Goal: Task Accomplishment & Management: Complete application form

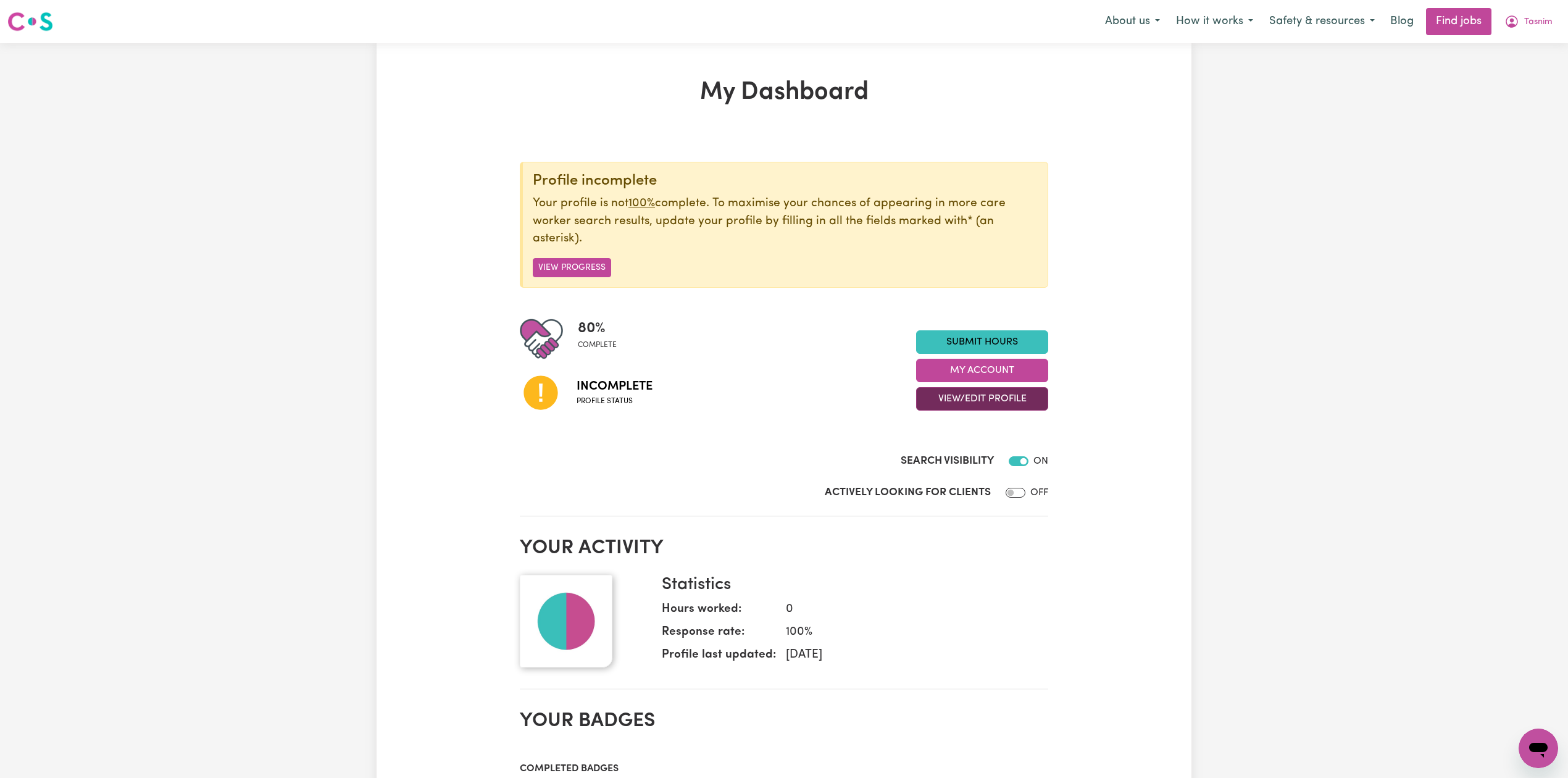
click at [950, 398] on button "View/Edit Profile" at bounding box center [982, 399] width 132 height 24
click at [956, 452] on link "Edit Profile" at bounding box center [974, 455] width 115 height 25
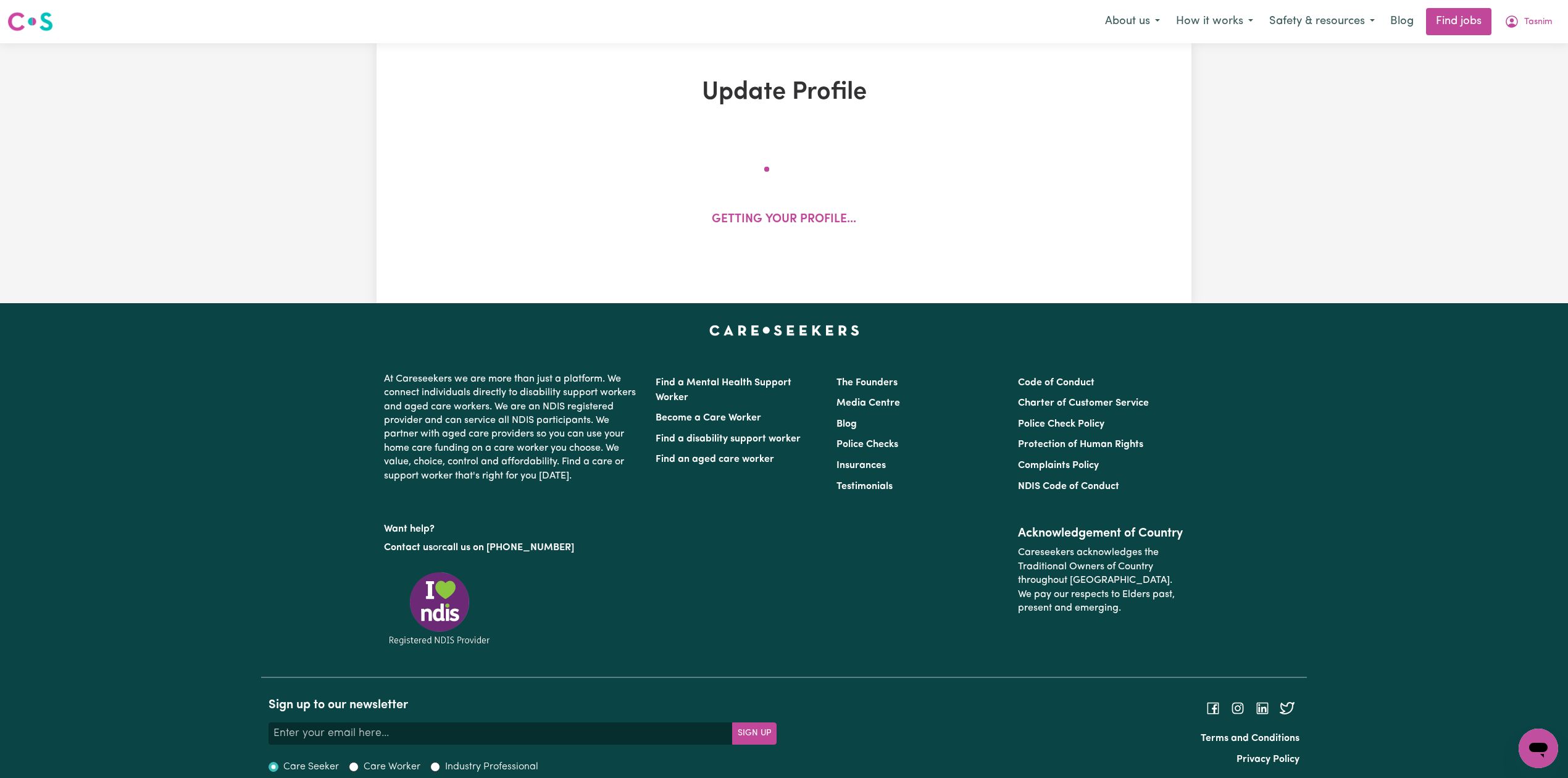
select select "[DEMOGRAPHIC_DATA]"
select select "Student Visa"
select select "Studying a healthcare related degree or qualification"
select select "37"
select select "40"
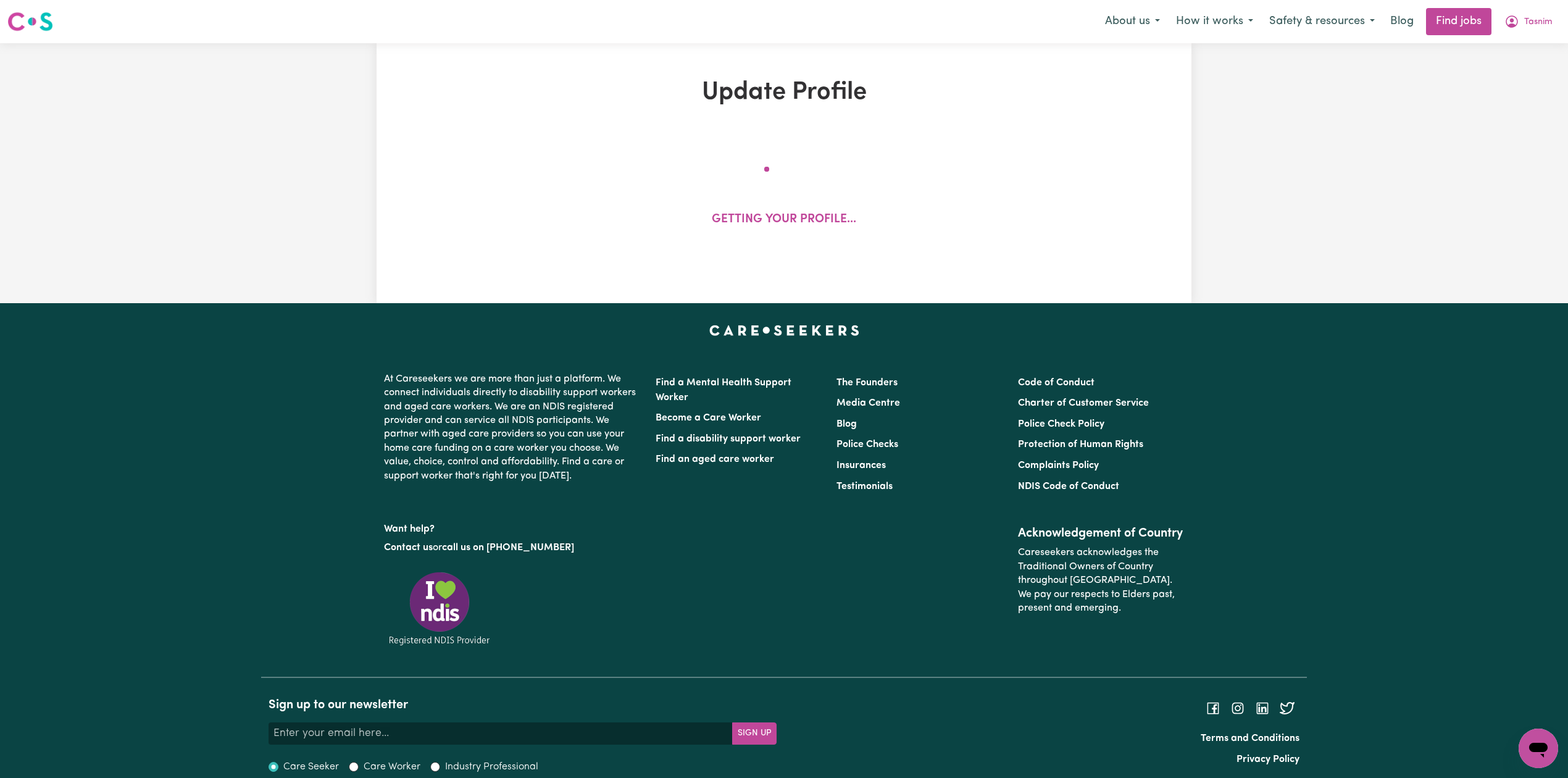
select select "50"
select select "60"
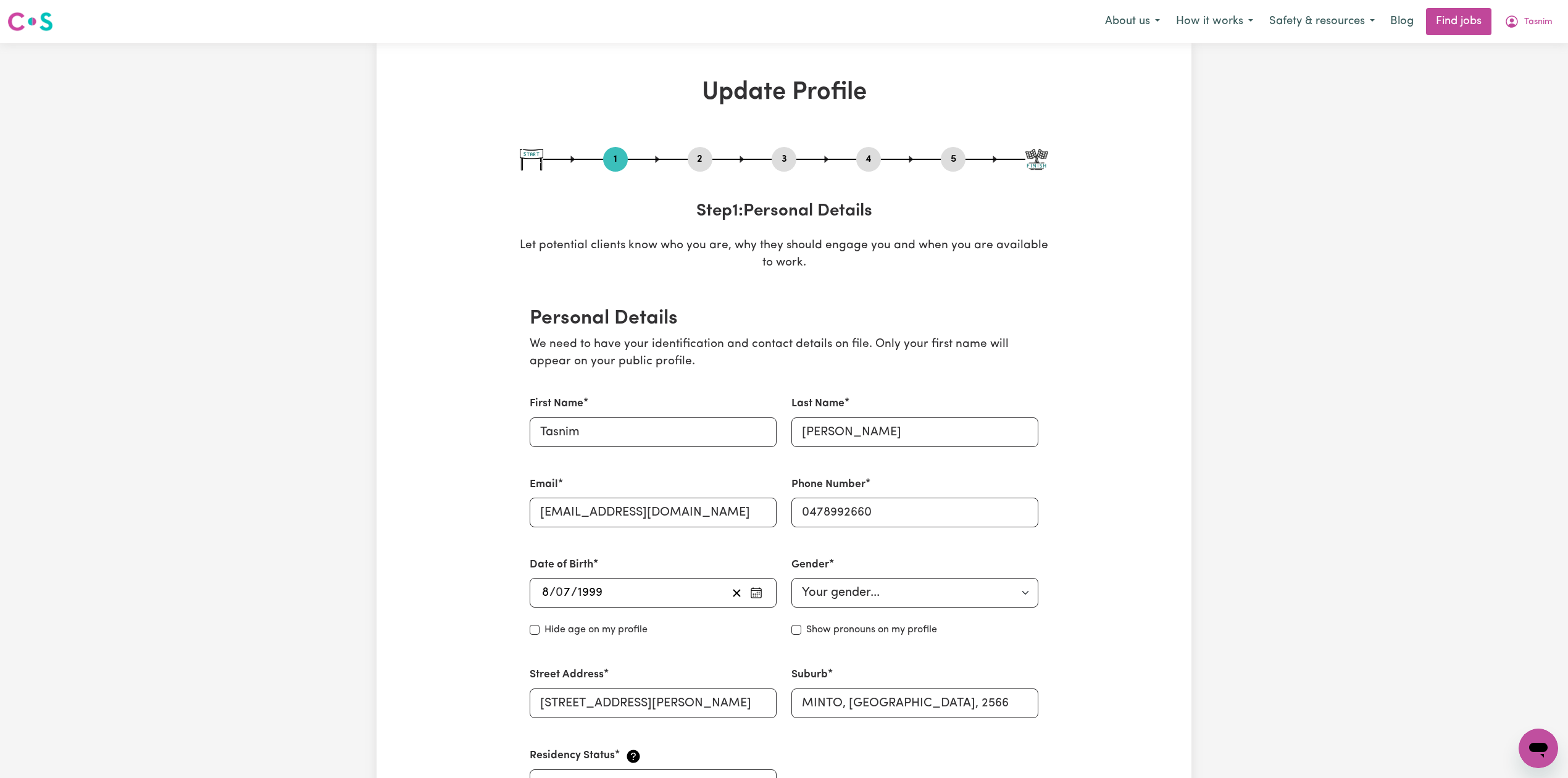
click at [694, 163] on button "2" at bounding box center [700, 159] width 25 height 16
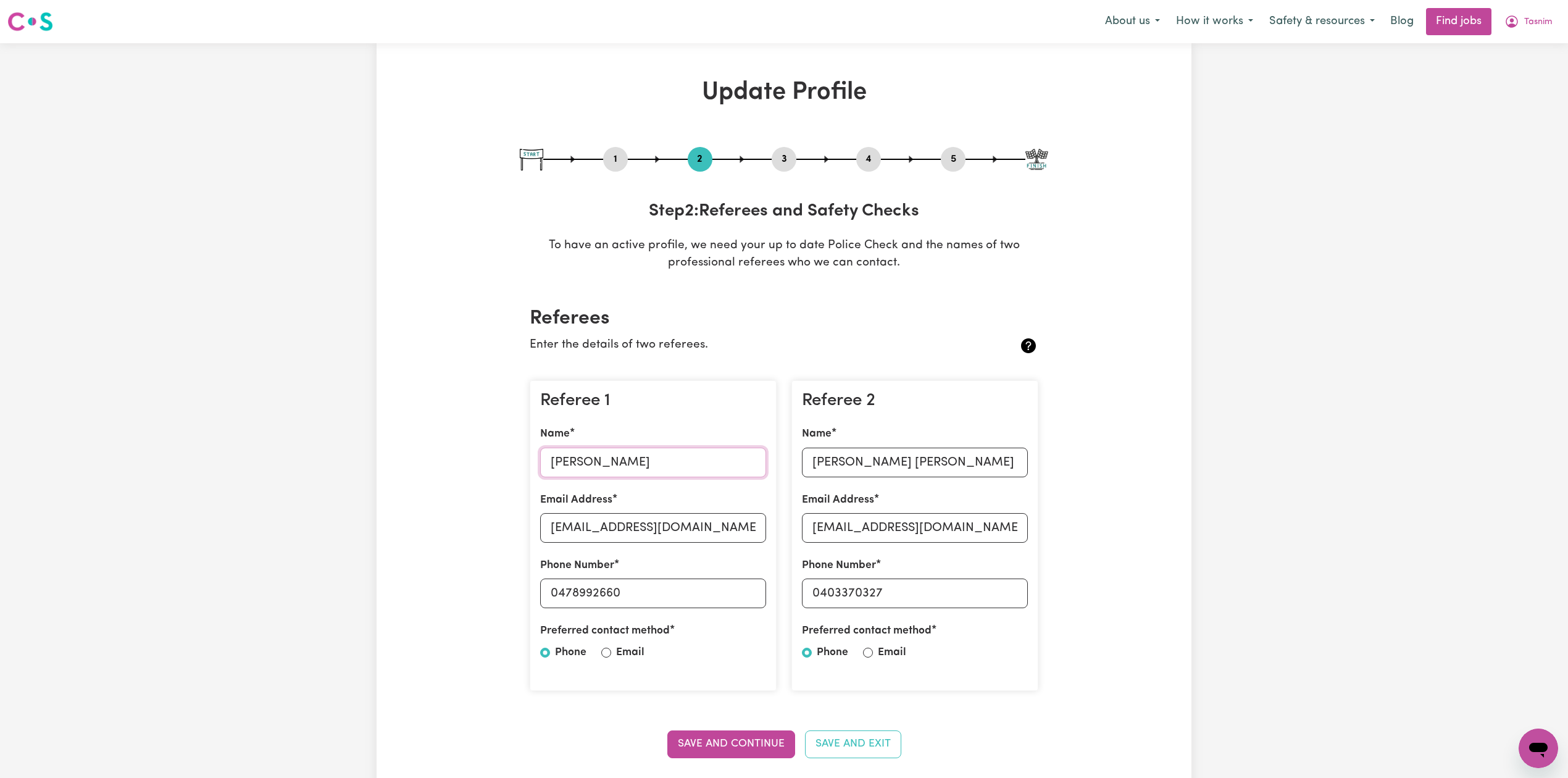
click at [648, 459] on input "[PERSON_NAME]" at bounding box center [653, 462] width 226 height 30
click at [660, 525] on input "[EMAIL_ADDRESS][DOMAIN_NAME]" at bounding box center [653, 528] width 226 height 30
click at [640, 587] on input "0478992660" at bounding box center [653, 593] width 226 height 30
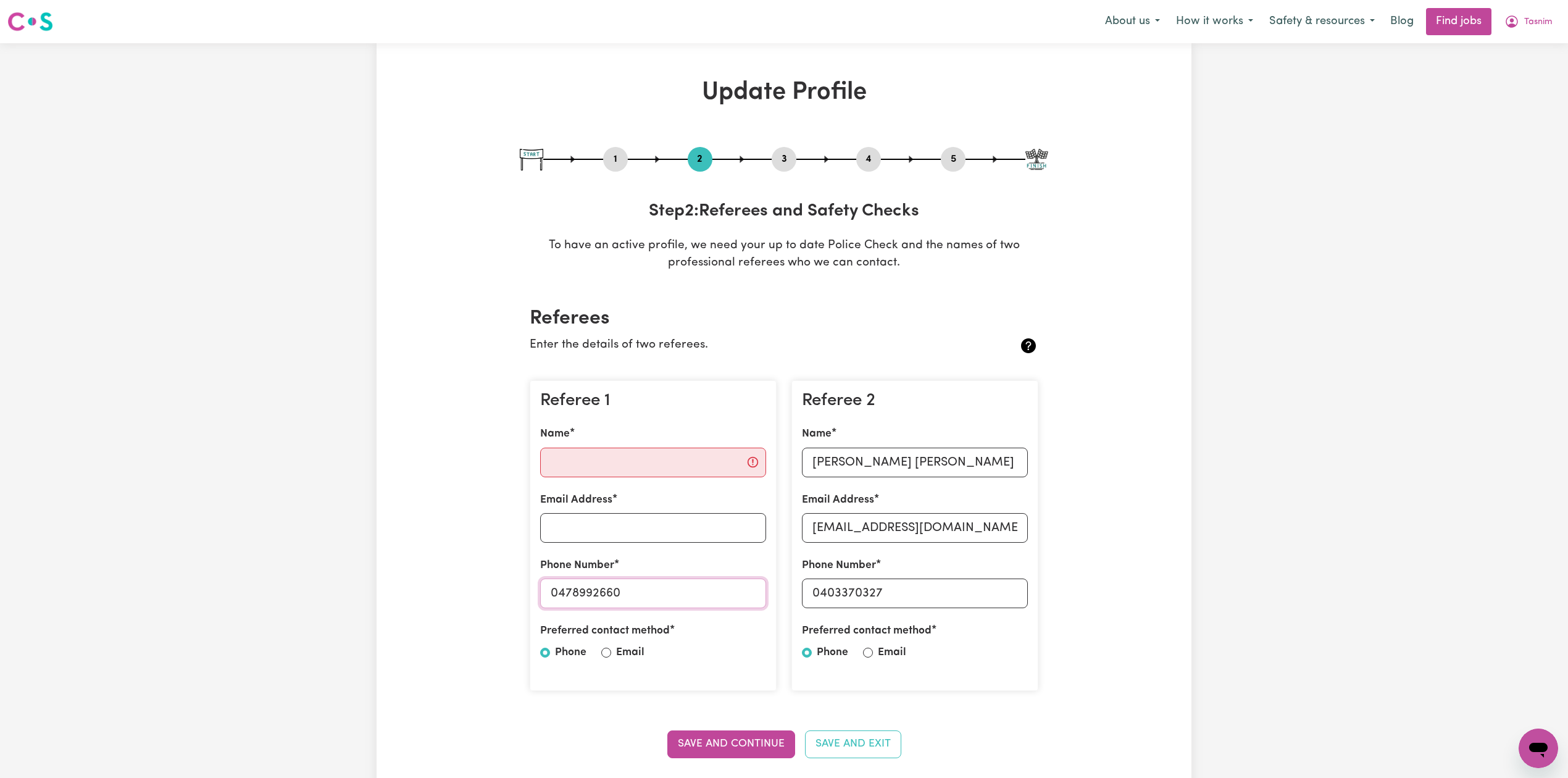
click at [640, 587] on input "0478992660" at bounding box center [653, 593] width 226 height 30
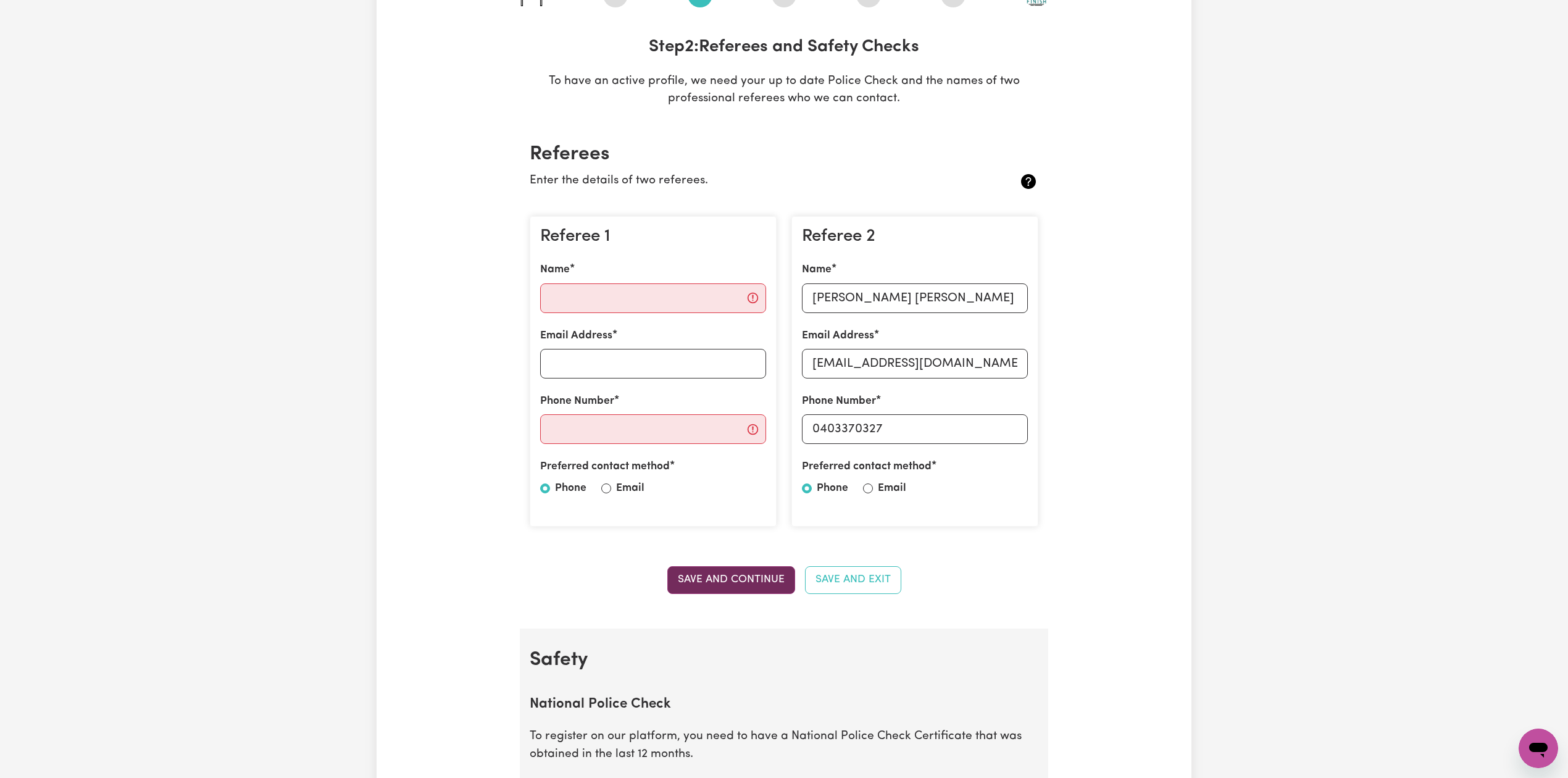
click at [727, 585] on button "Save and Continue" at bounding box center [731, 579] width 127 height 27
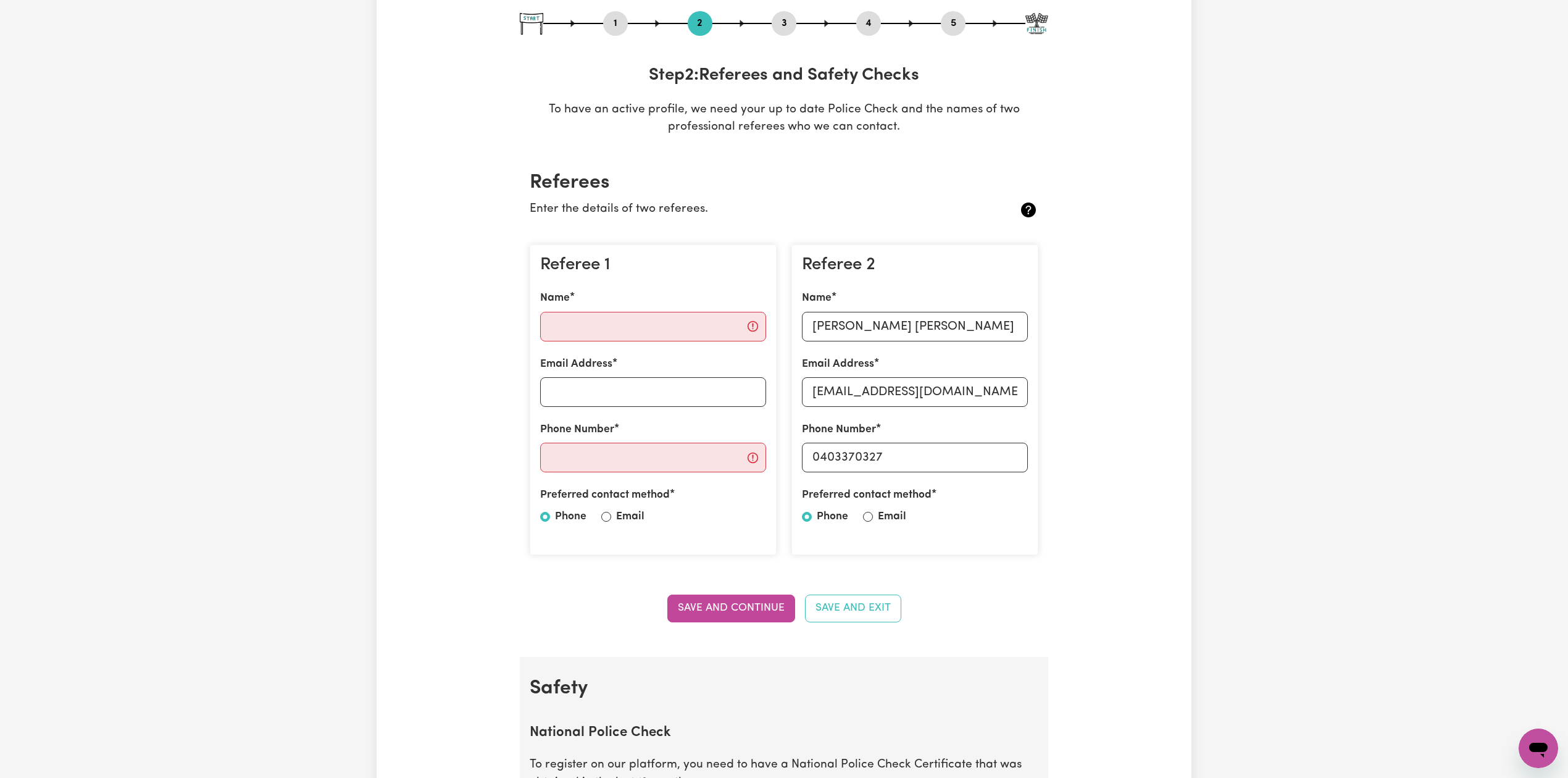
scroll to position [0, 0]
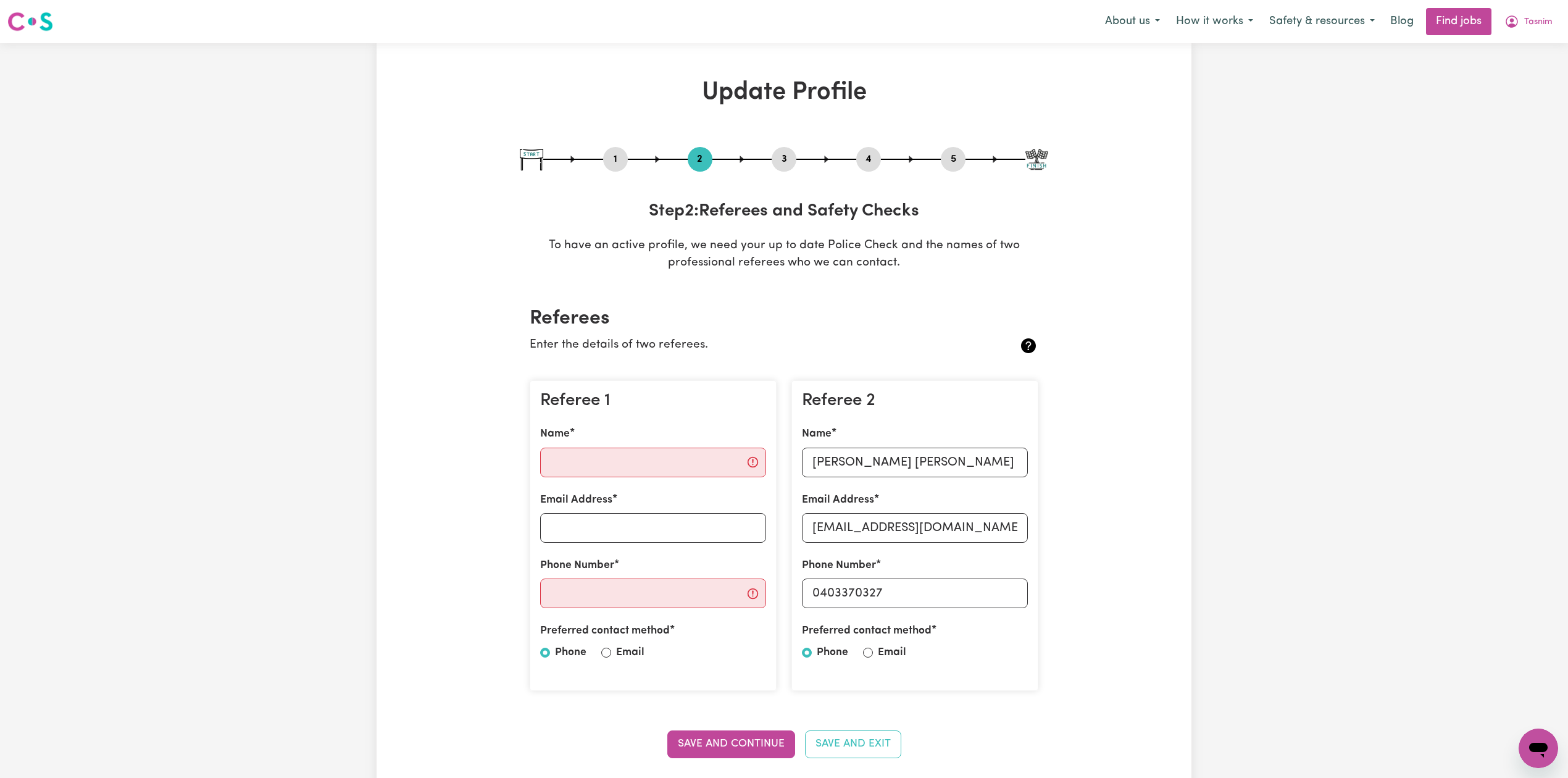
click at [954, 167] on button "5" at bounding box center [953, 159] width 25 height 16
select select "I am providing services by being employed by an organisation"
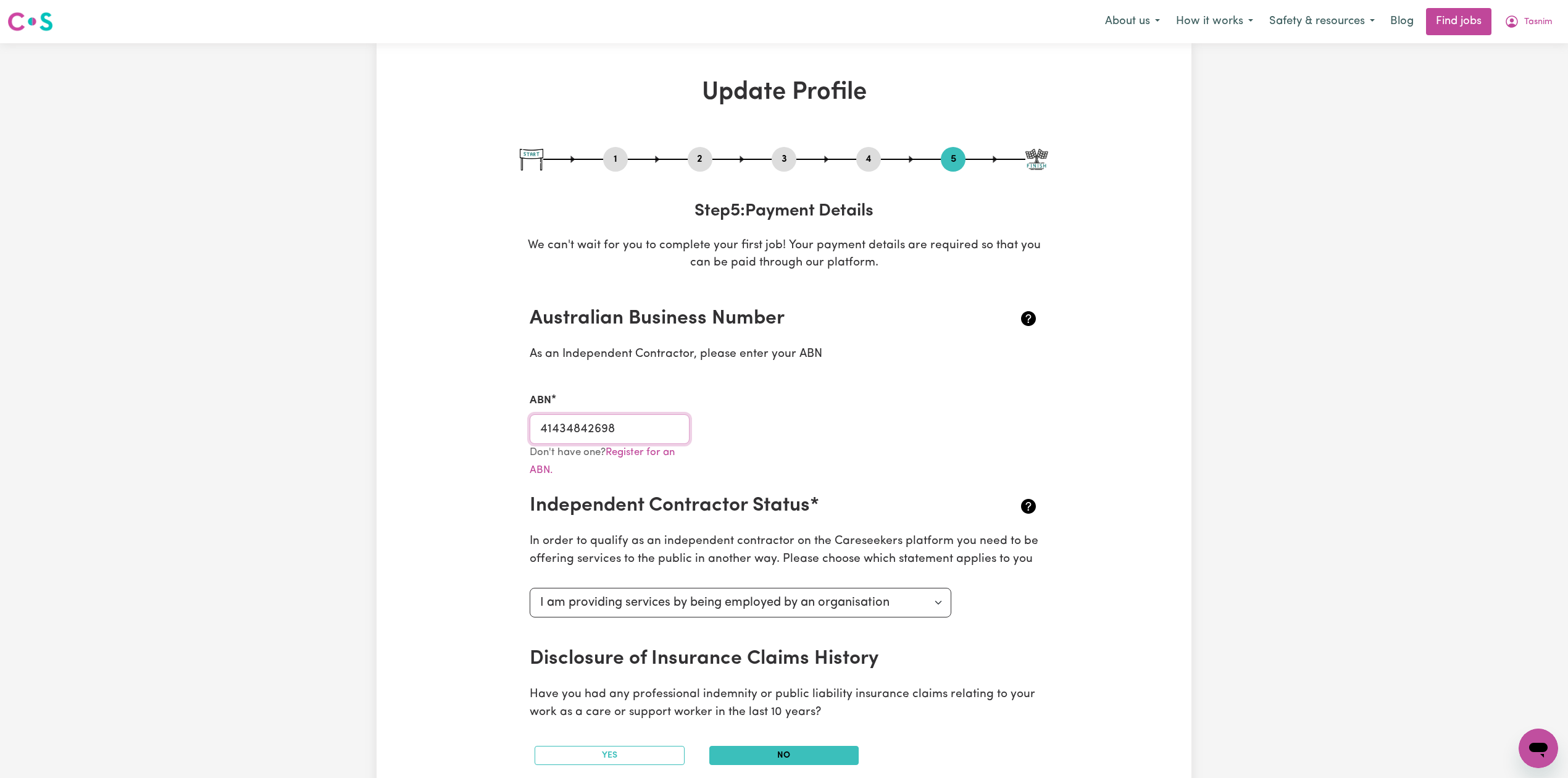
click at [638, 435] on input "41434842698" at bounding box center [610, 429] width 160 height 30
click at [1534, 25] on span "Tasnim" at bounding box center [1538, 22] width 28 height 14
click at [1523, 65] on link "My Dashboard" at bounding box center [1511, 71] width 98 height 24
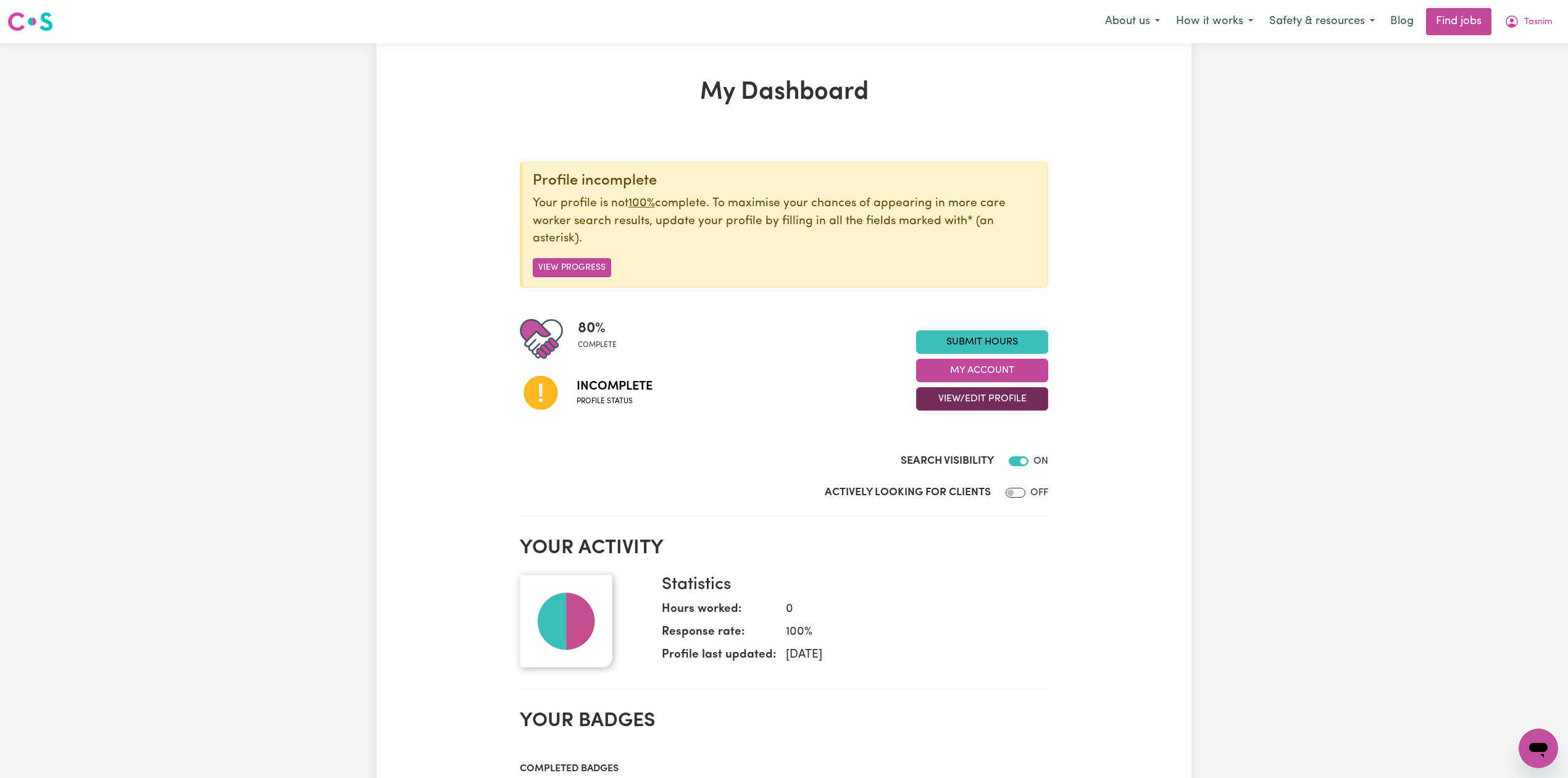
click at [964, 406] on button "View/Edit Profile" at bounding box center [982, 399] width 132 height 24
click at [953, 475] on link "Profile Completeness" at bounding box center [974, 480] width 115 height 25
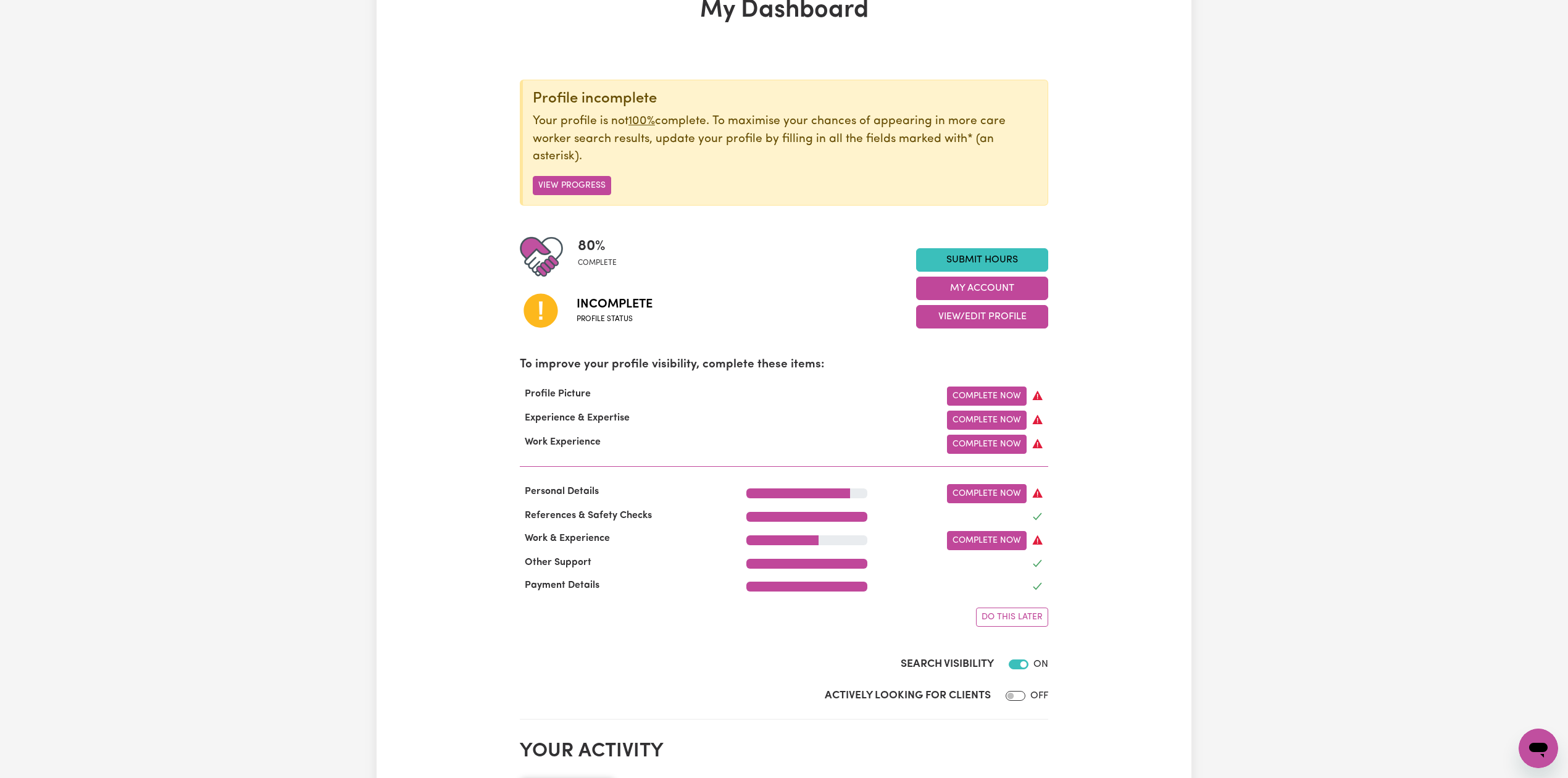
scroll to position [164, 0]
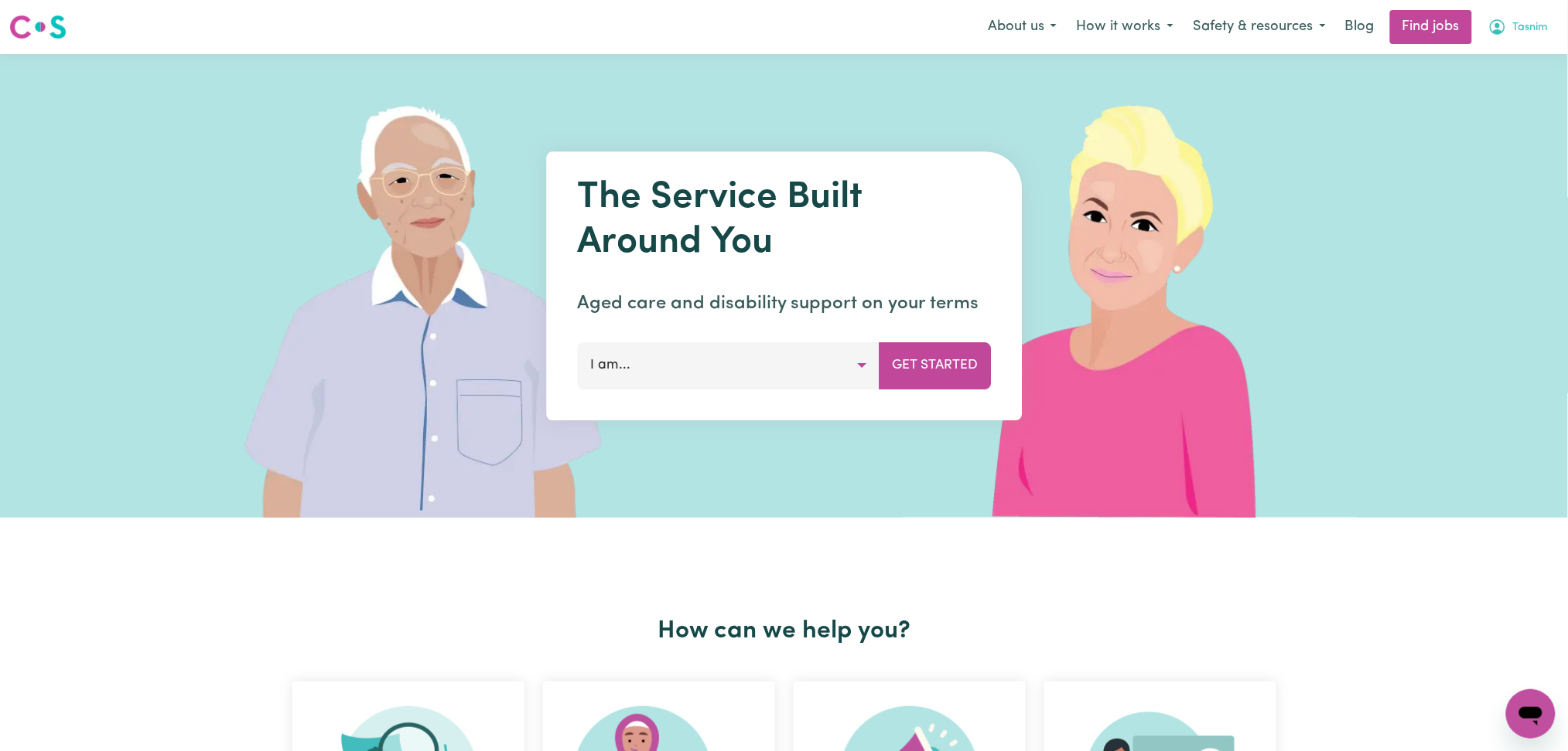
click at [1541, 20] on span "Tasnim" at bounding box center [1530, 28] width 36 height 17
click at [1486, 109] on link "Logout" at bounding box center [1496, 118] width 122 height 30
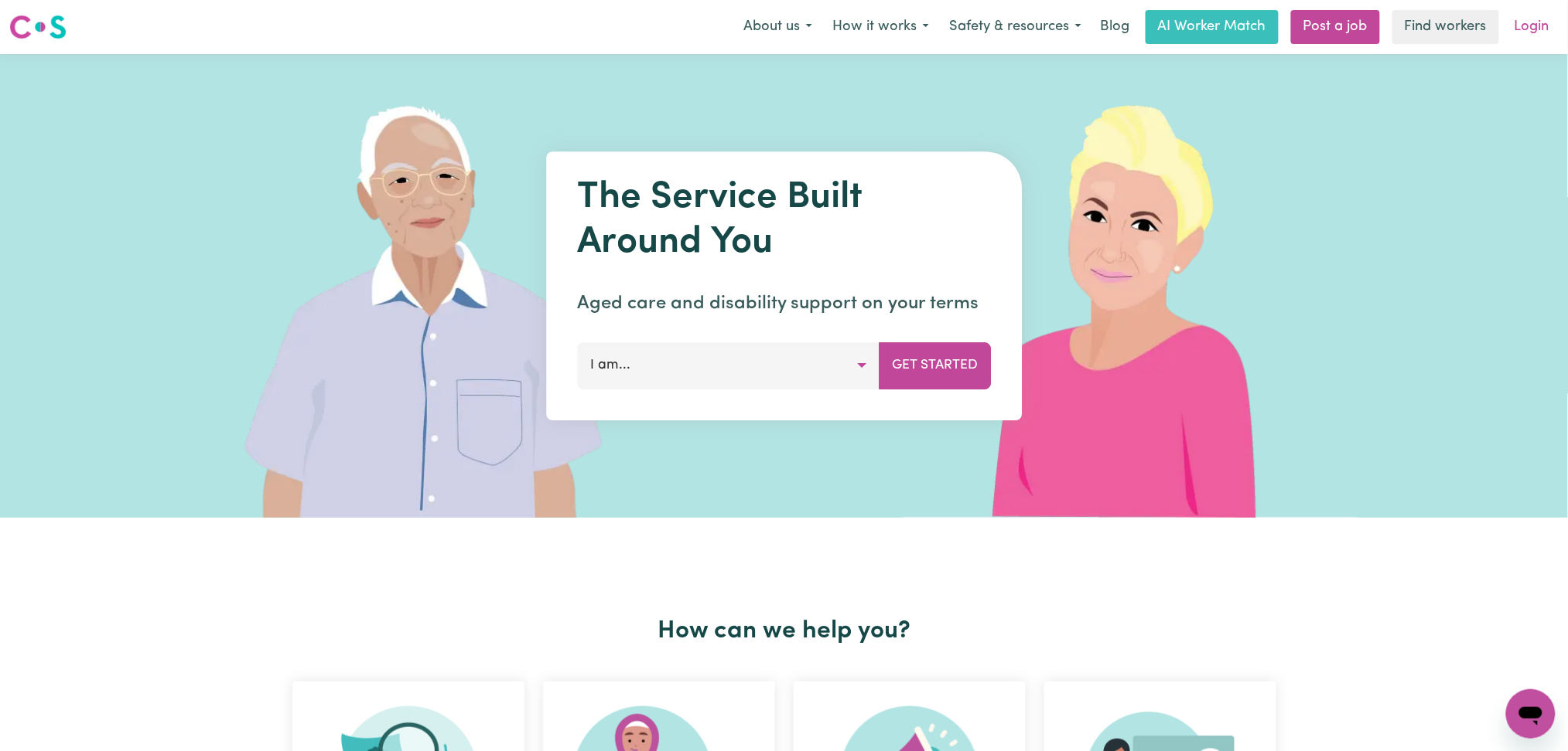
click at [1524, 41] on link "Login" at bounding box center [1531, 26] width 53 height 34
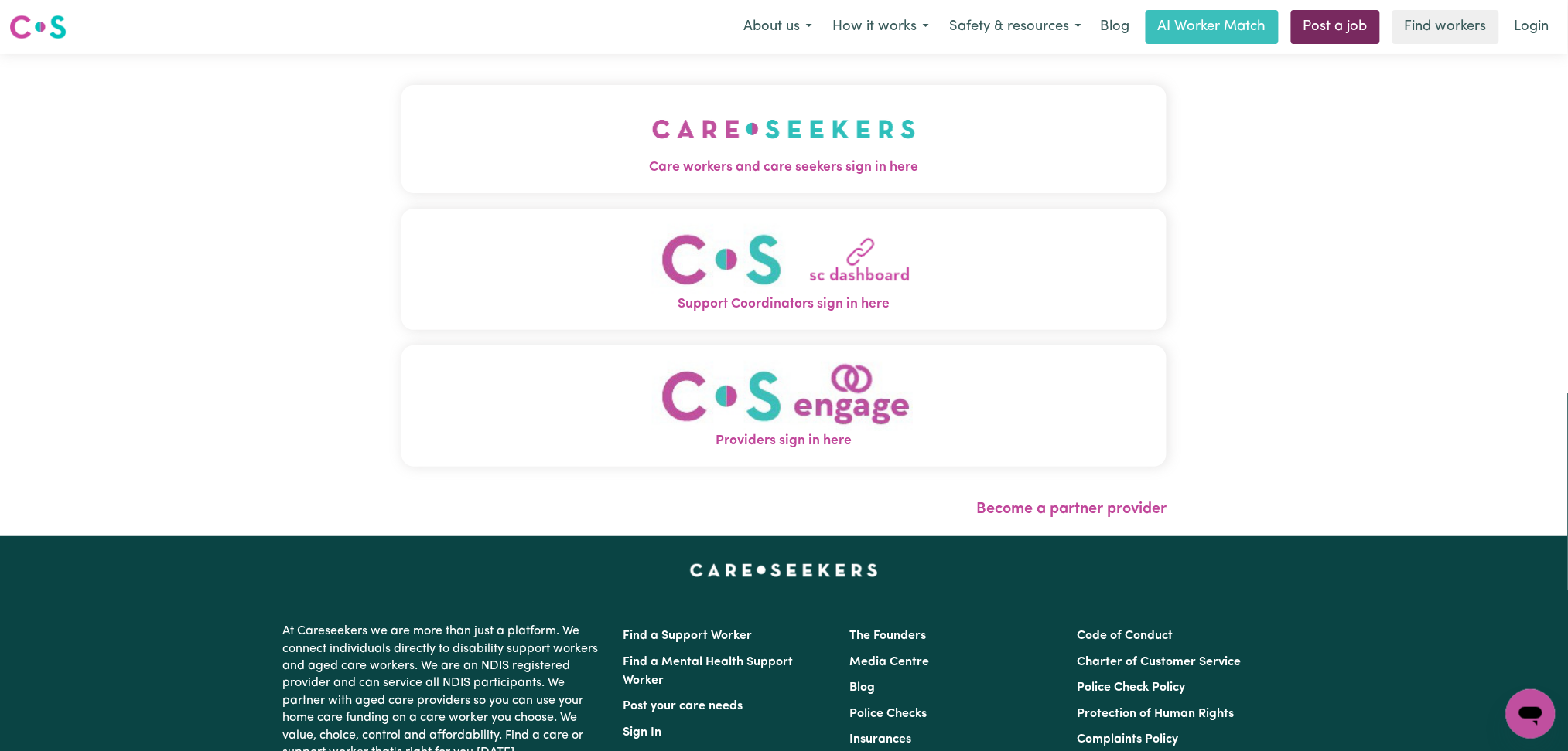
click at [1320, 27] on link "Post a job" at bounding box center [1335, 26] width 89 height 34
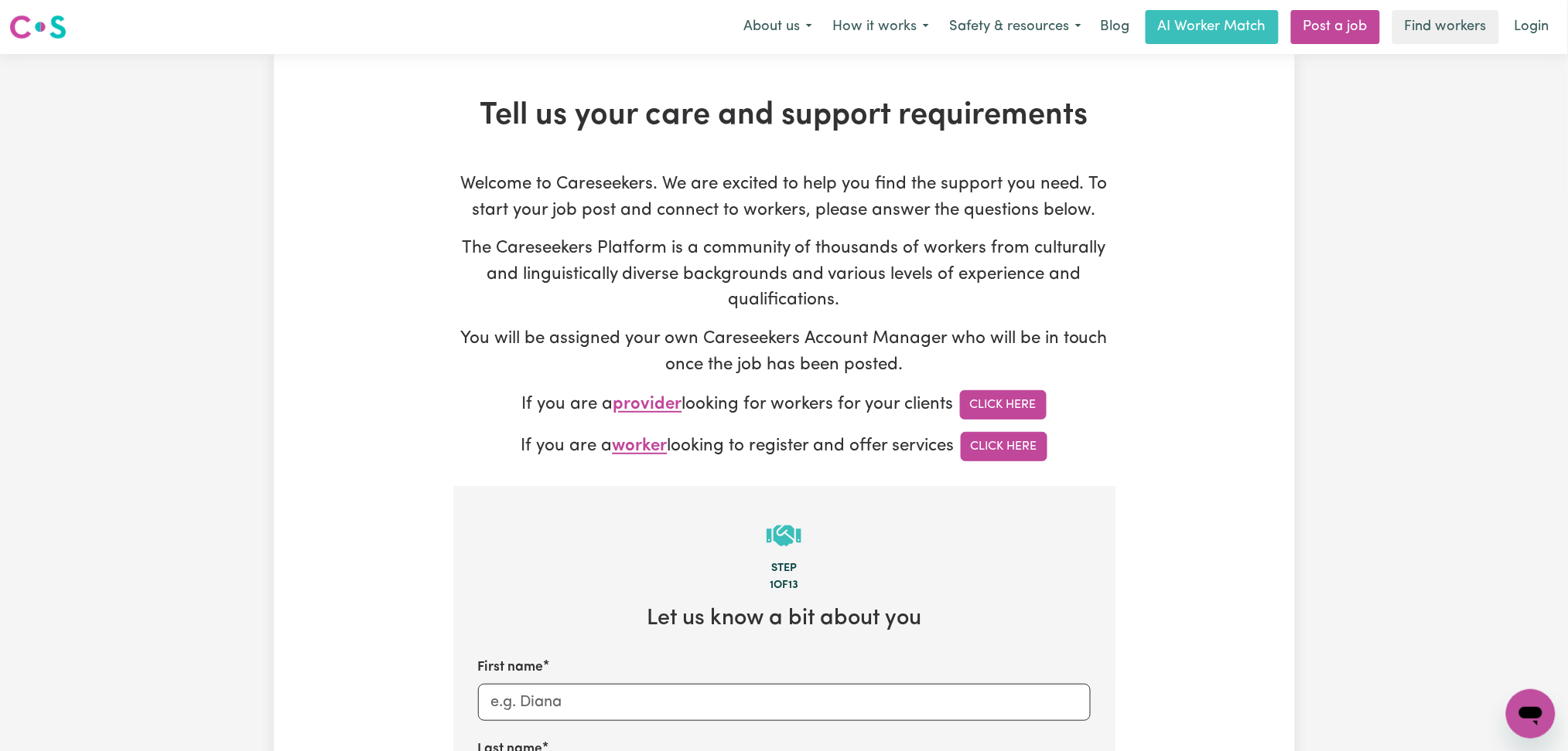
type input "onboardingcs@careseekers.com.au"
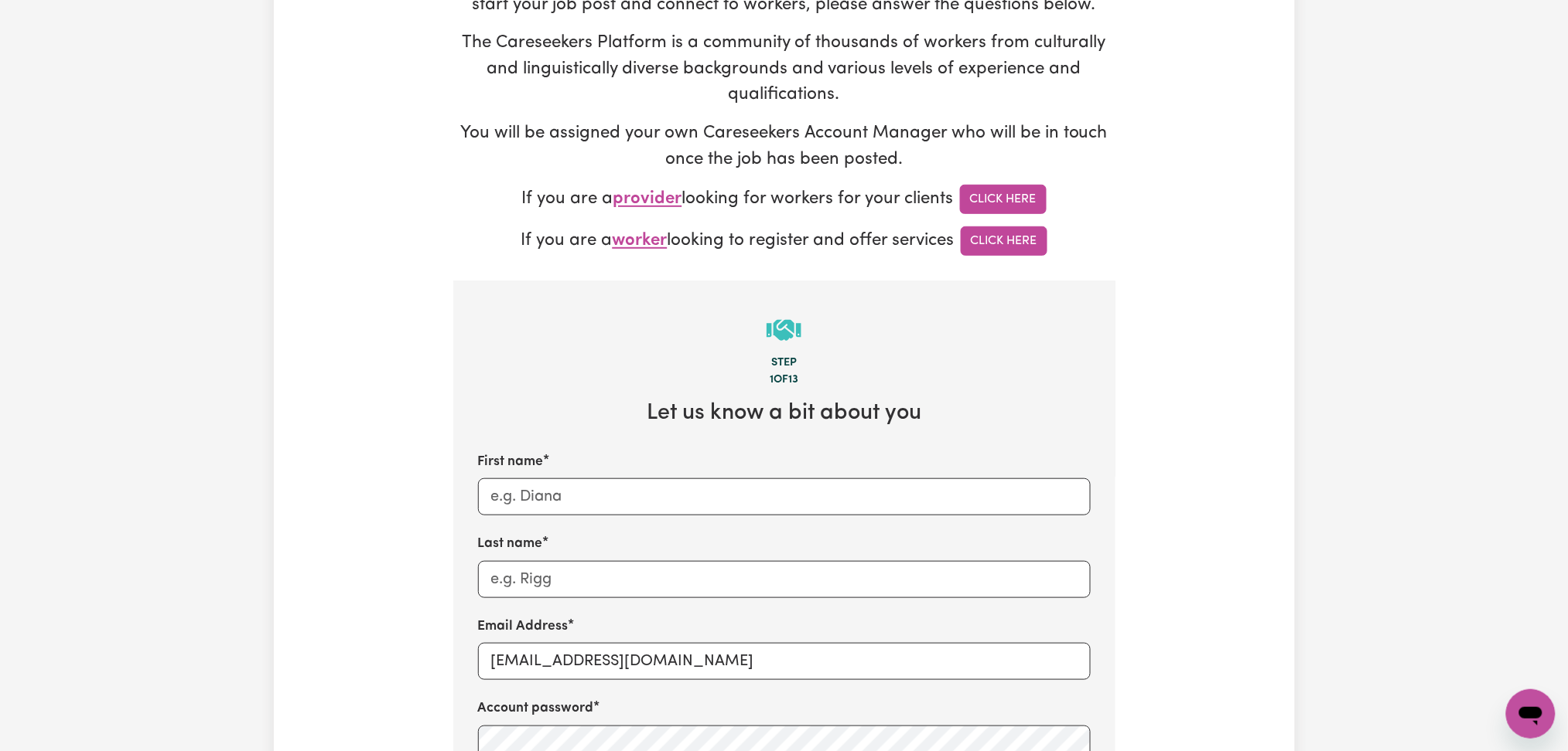
scroll to position [413, 0]
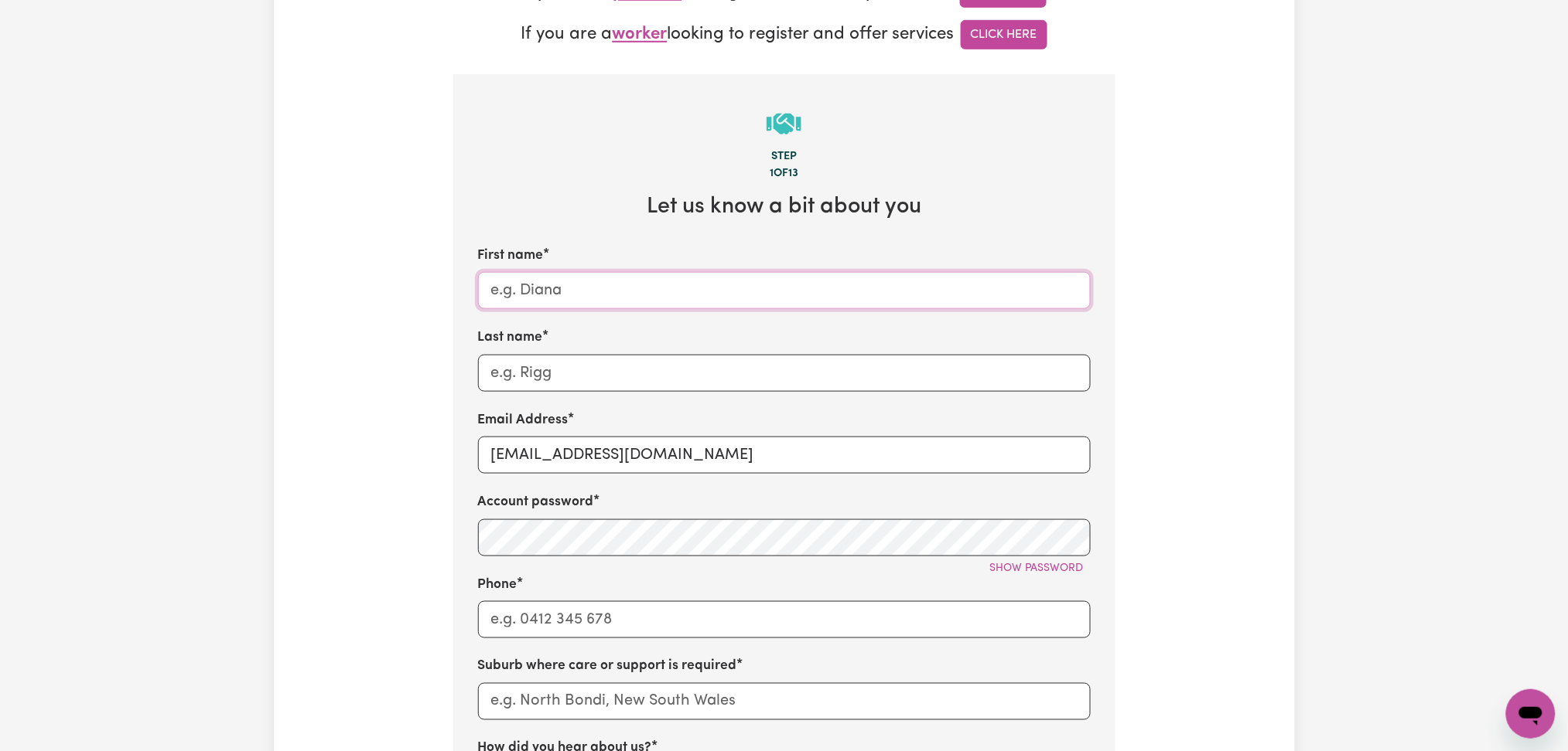
click at [575, 301] on input "First name" at bounding box center [784, 290] width 613 height 38
paste input "Danitha - West Pennant Hills"
drag, startPoint x: 566, startPoint y: 288, endPoint x: 879, endPoint y: 331, distance: 315.9
click at [879, 331] on div "First name Danitha - West Pennant Hills Last name Email Address onboardingcs@ca…" at bounding box center [784, 565] width 613 height 639
type input "Danitha"
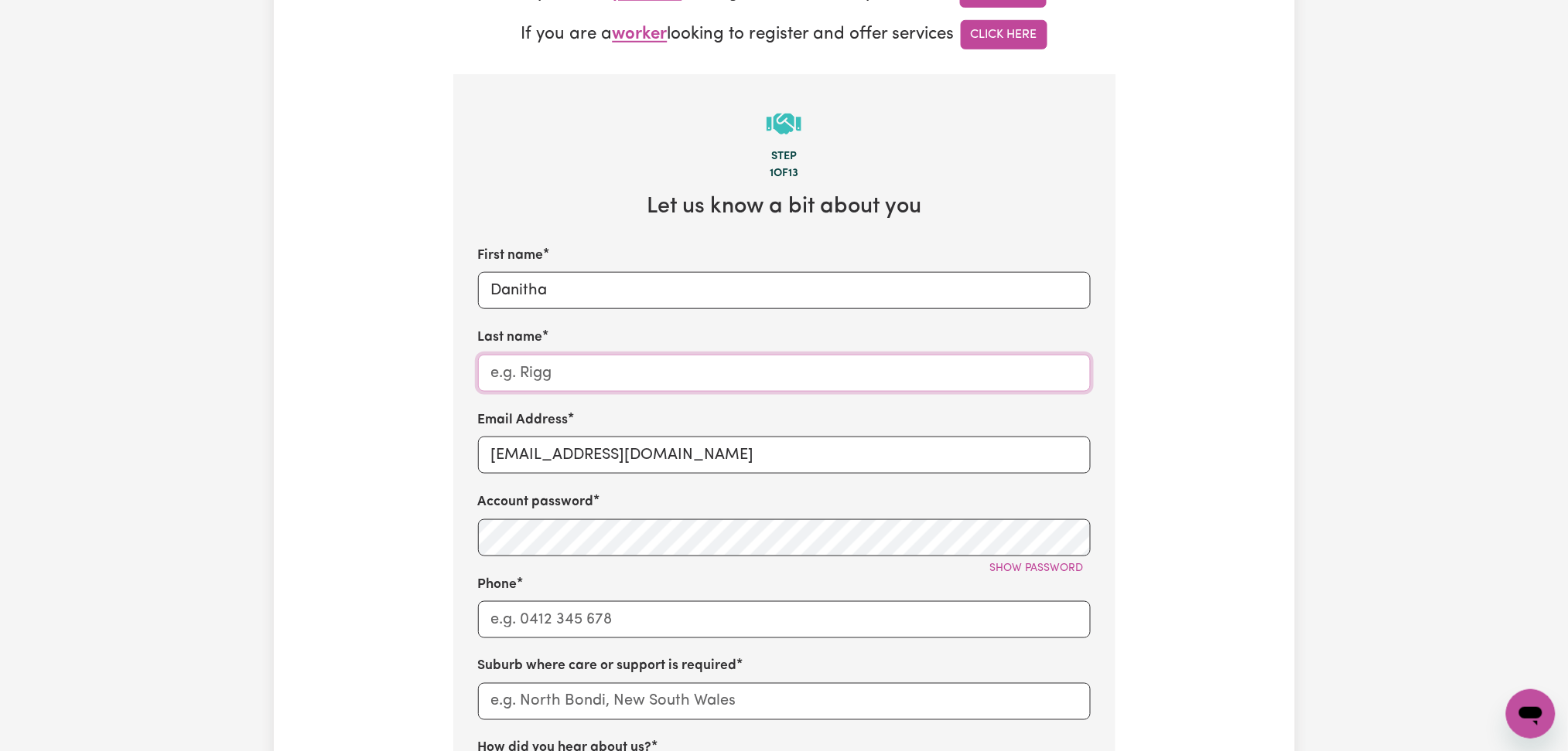
click at [518, 385] on input "Last name" at bounding box center [784, 373] width 613 height 38
paste input "West Pennant Hills"
type input "West Pennant Hills"
click at [744, 477] on div "First name Danitha Last name West Pennant Hills Email Address onboardingcs@care…" at bounding box center [784, 565] width 613 height 639
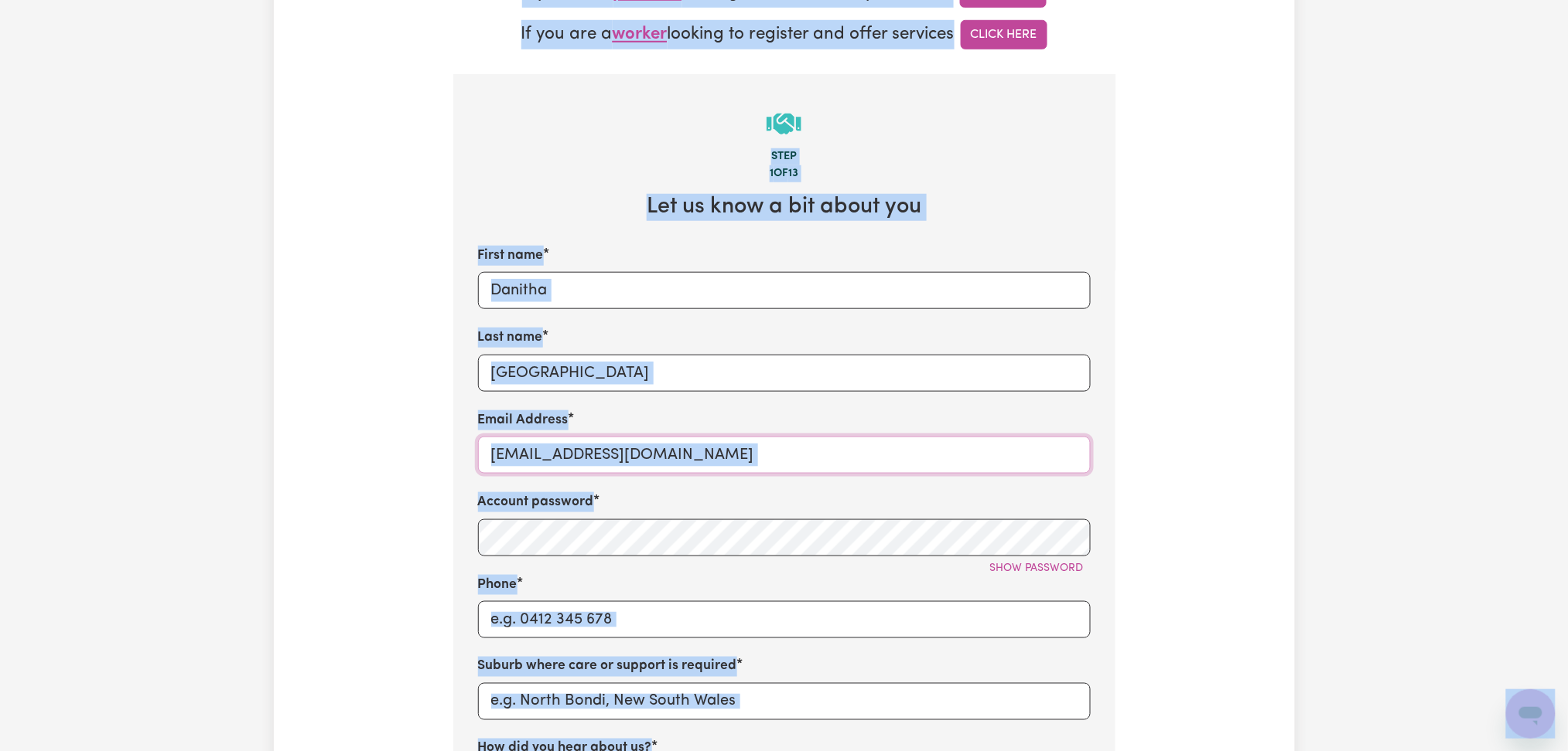
drag, startPoint x: 739, startPoint y: 457, endPoint x: 682, endPoint y: 448, distance: 57.7
click at [738, 456] on input "onboardingcs@careseekers.com.au" at bounding box center [784, 455] width 613 height 38
click at [518, 456] on input "onboardingcs@careseekers.com.au" at bounding box center [784, 455] width 613 height 38
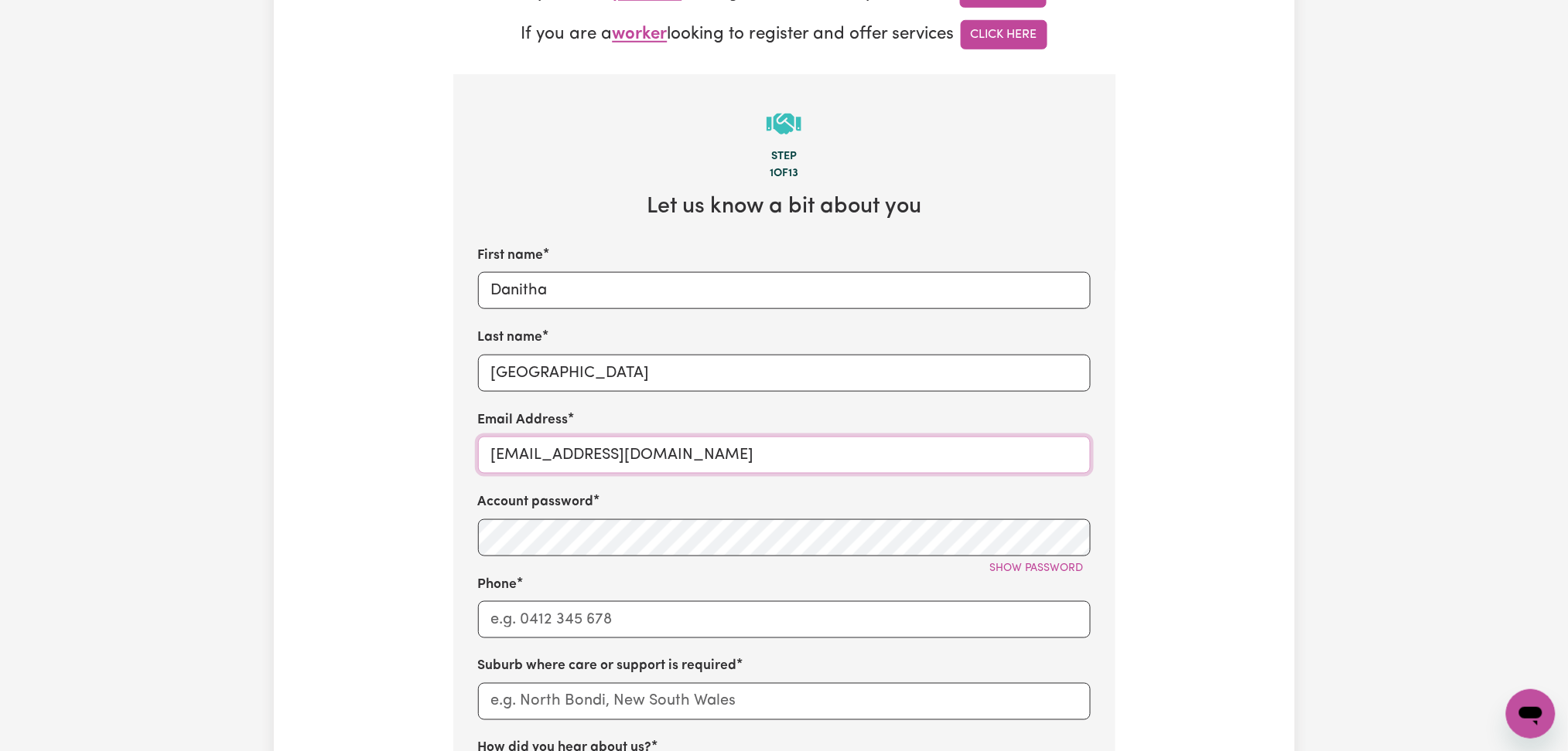
click at [512, 455] on input "onboardingcs@careseekers.com.au" at bounding box center [784, 455] width 613 height 38
paste input "DanithaWestPennantHill"
type input "DanithaWestPennantHills@careseekers.com.au"
click at [557, 521] on div "Account password Show password" at bounding box center [784, 524] width 613 height 63
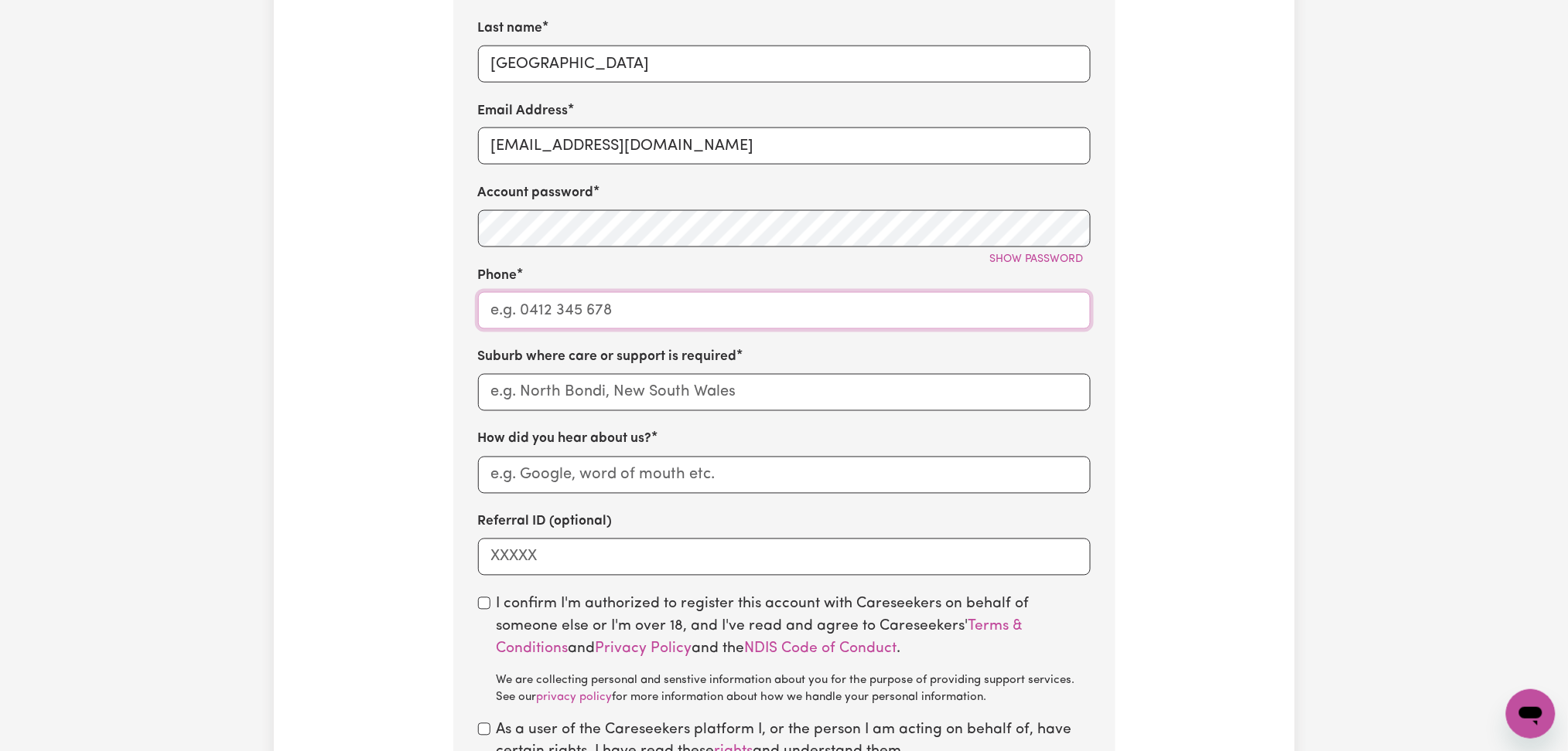
click at [525, 298] on input "Phone" at bounding box center [784, 311] width 613 height 38
type input "1300765465"
click at [543, 377] on input "text" at bounding box center [784, 392] width 613 height 38
paste input "West Pen"
type input "West Pen"
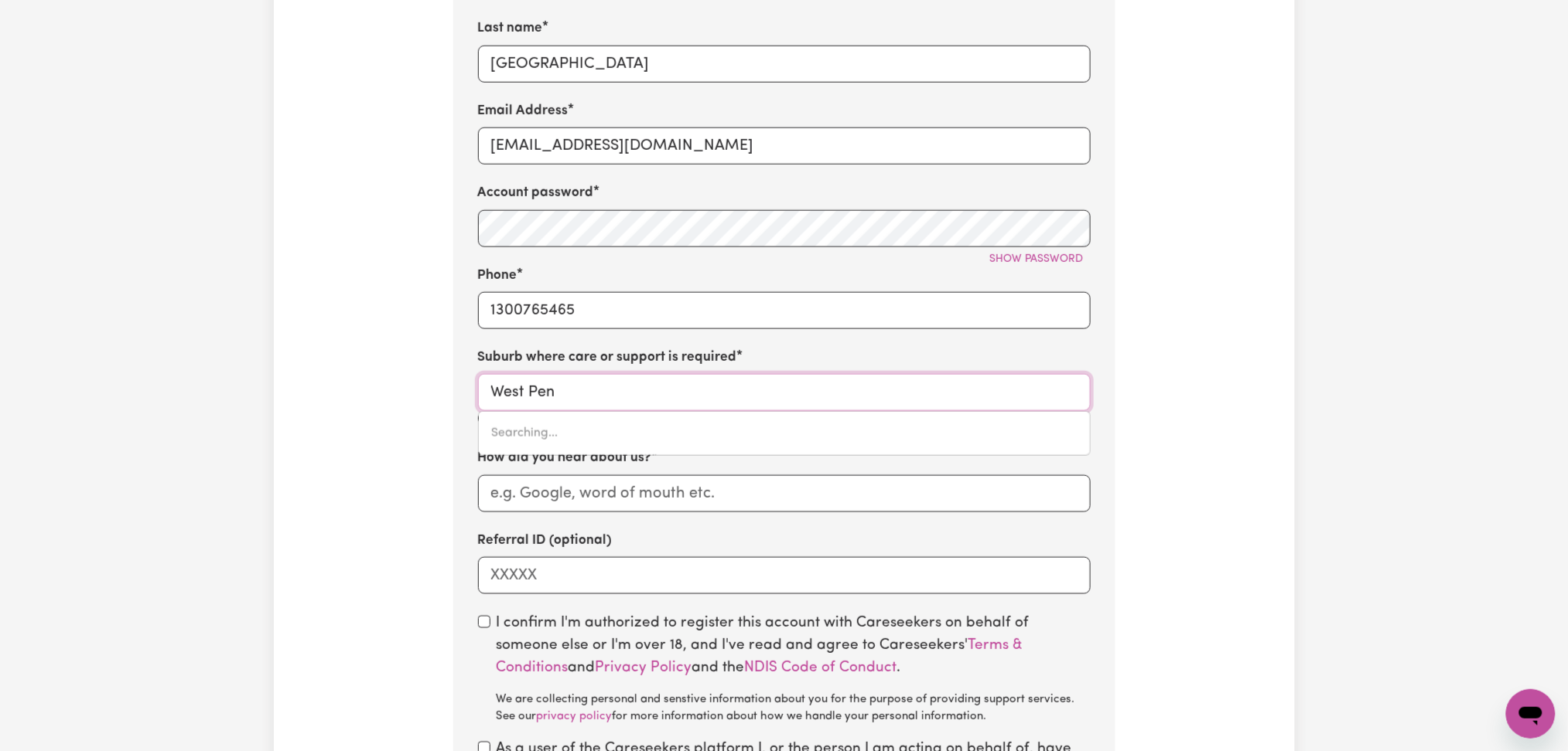
type input "West PenNANT HILLS, New South Wales, 2125"
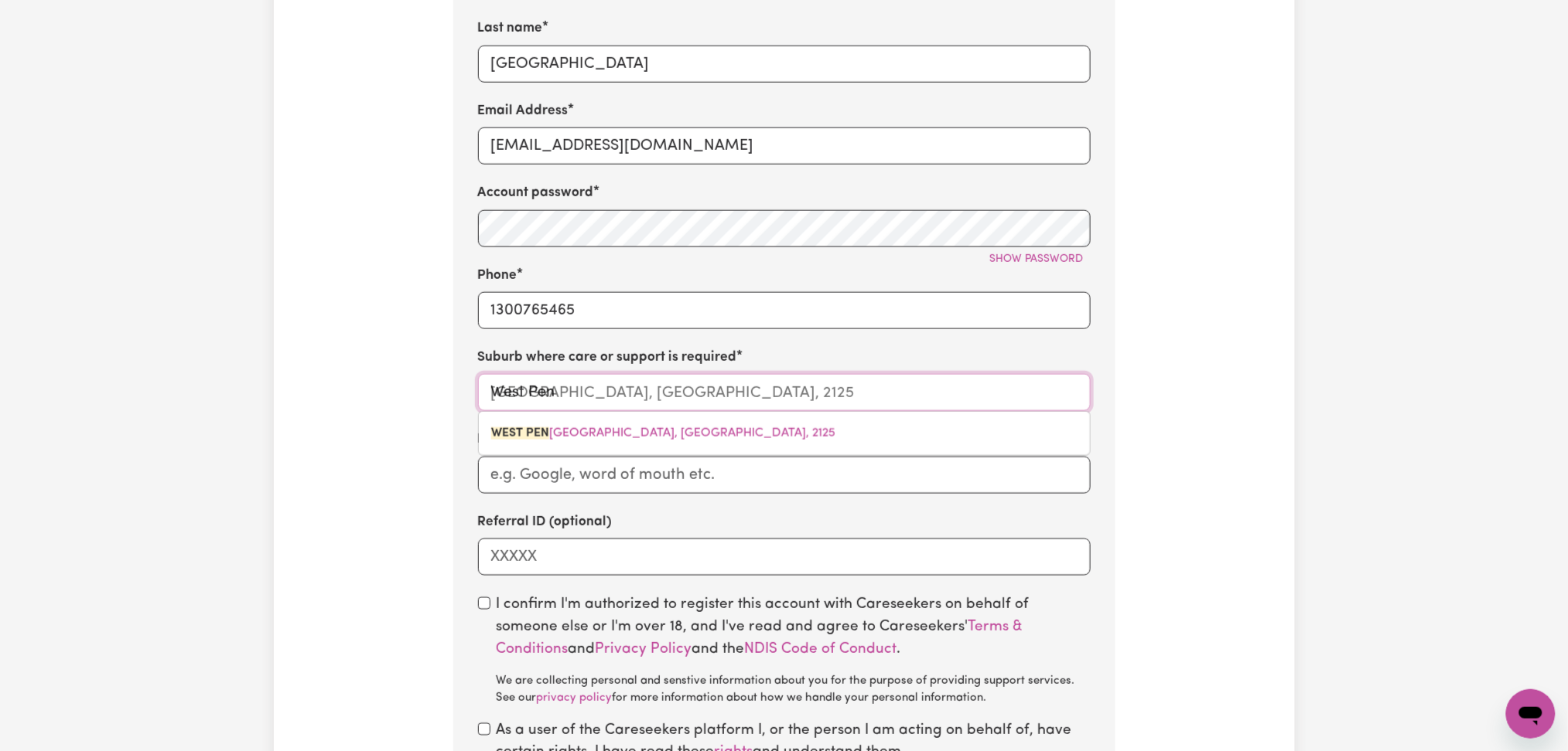
click at [558, 419] on div "WEST PEN NANT HILLS, New South Wales, 2125" at bounding box center [784, 434] width 613 height 45
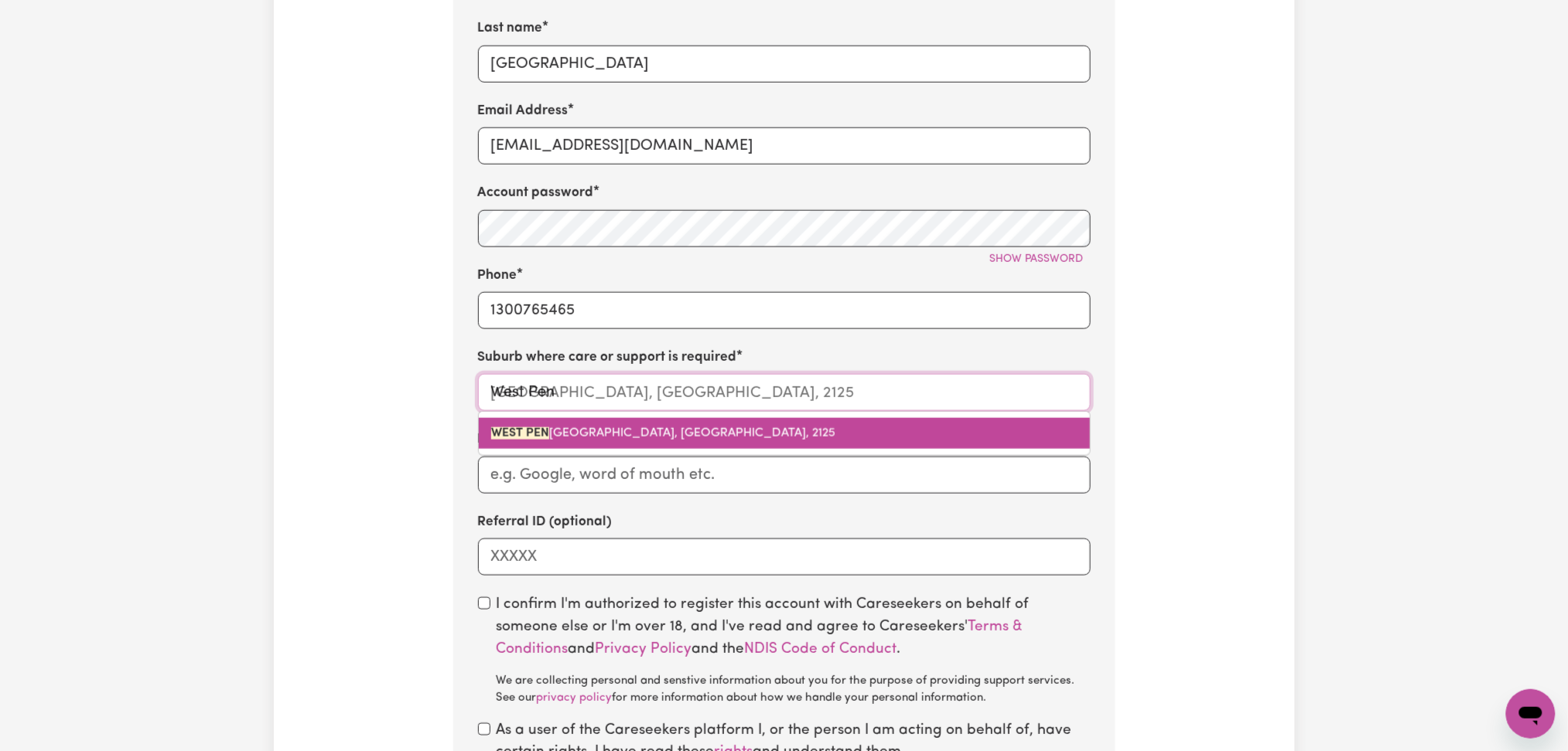
click at [558, 428] on link "WEST PEN NANT HILLS, New South Wales, 2125" at bounding box center [784, 434] width 611 height 31
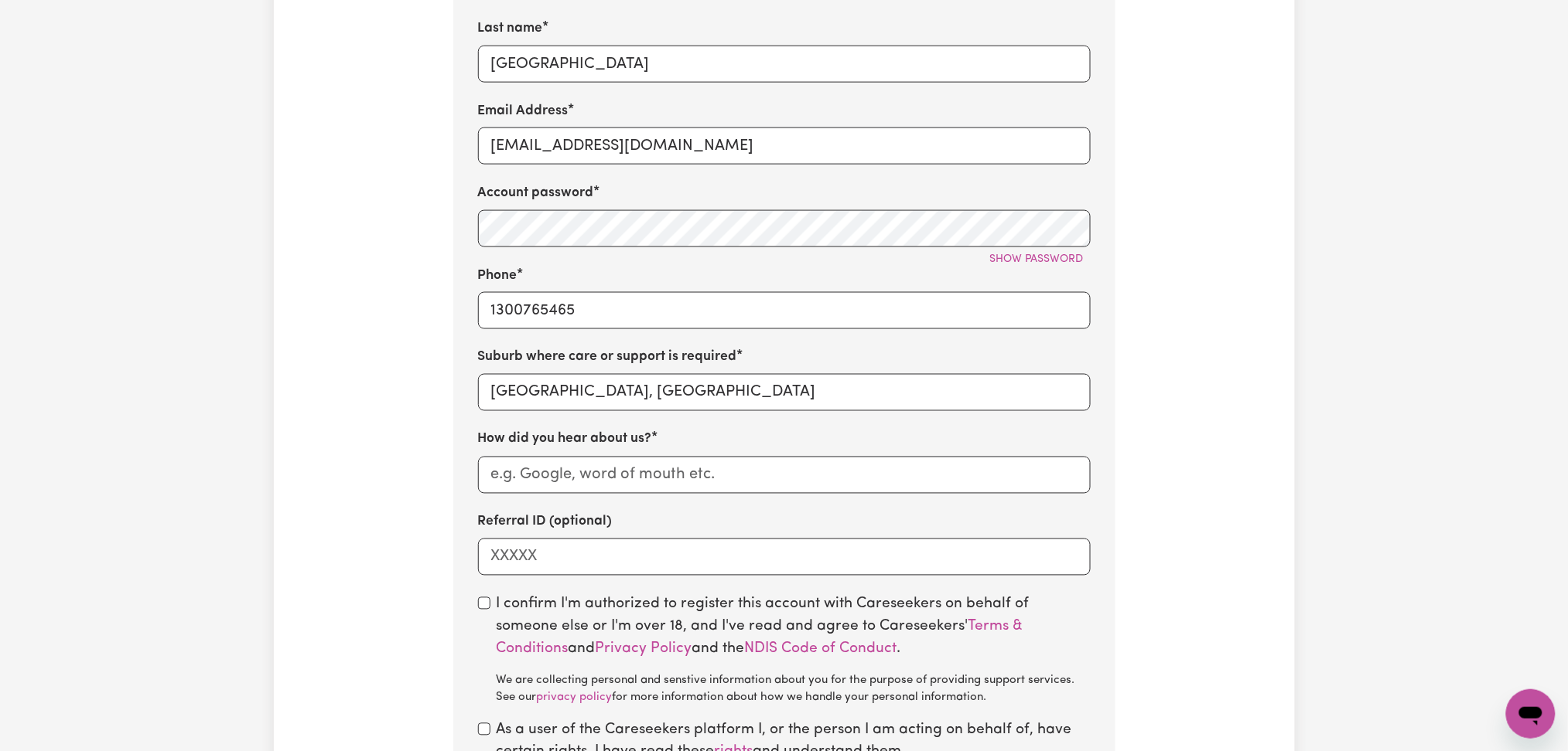
click at [558, 499] on div "First name Danitha Last name West Pennant Hills Email Address DanithaWestPennan…" at bounding box center [784, 256] width 613 height 639
click at [621, 469] on input "How did you hear about us?" at bounding box center [784, 475] width 613 height 38
click at [505, 494] on input "DBM refferal" at bounding box center [784, 475] width 613 height 38
click at [506, 471] on input "DBM refferal" at bounding box center [784, 475] width 613 height 38
drag, startPoint x: 518, startPoint y: 471, endPoint x: 419, endPoint y: 470, distance: 99.0
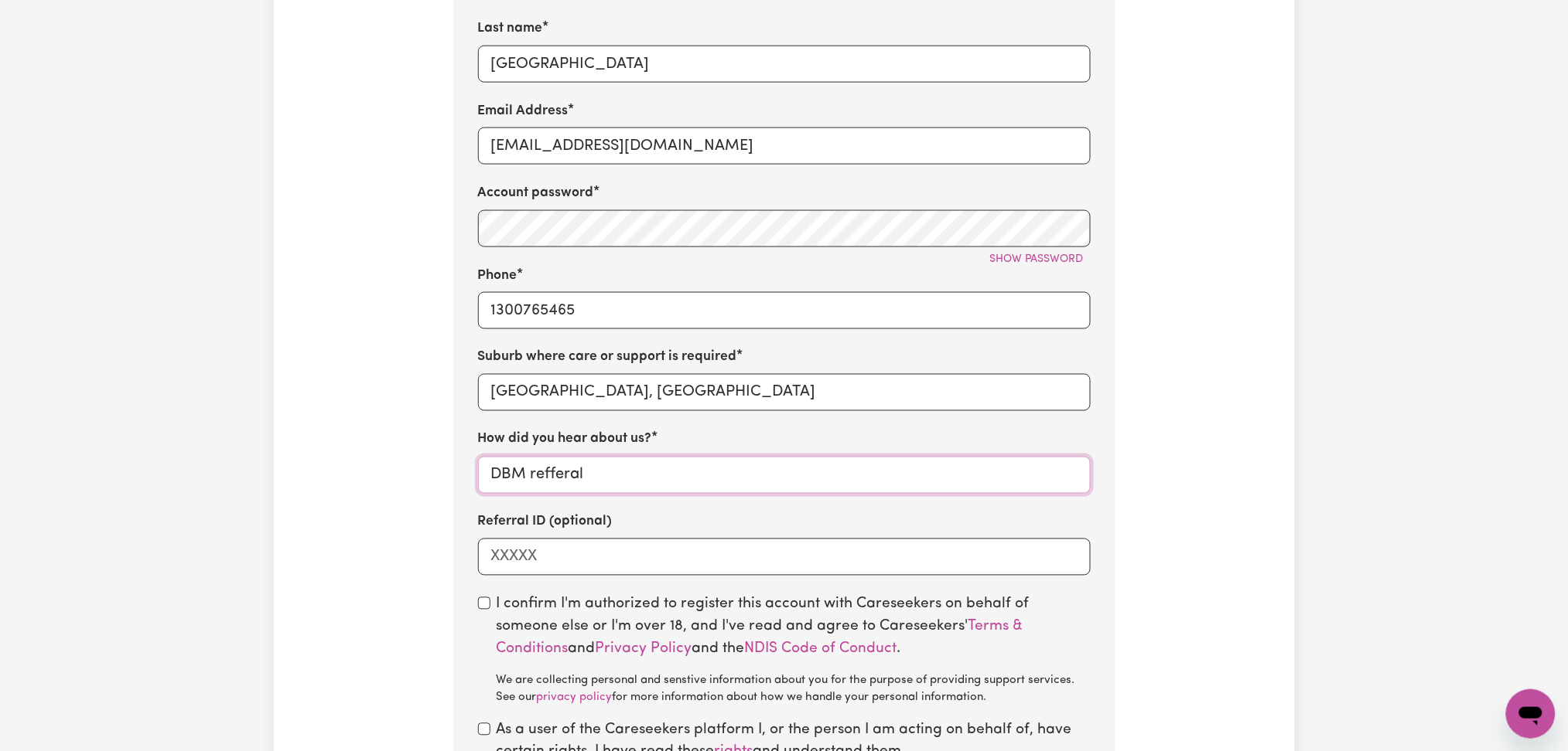
click at [419, 470] on div "Tell us your care and support requirements Welcome to Careseekers. We are excit…" at bounding box center [784, 150] width 1021 height 1548
click at [563, 488] on input "BDM refferal" at bounding box center [784, 475] width 613 height 38
click at [558, 485] on input "BDM refferal" at bounding box center [784, 475] width 613 height 38
click at [546, 477] on input "BDM referral" at bounding box center [784, 475] width 613 height 38
type input "BDM referral"
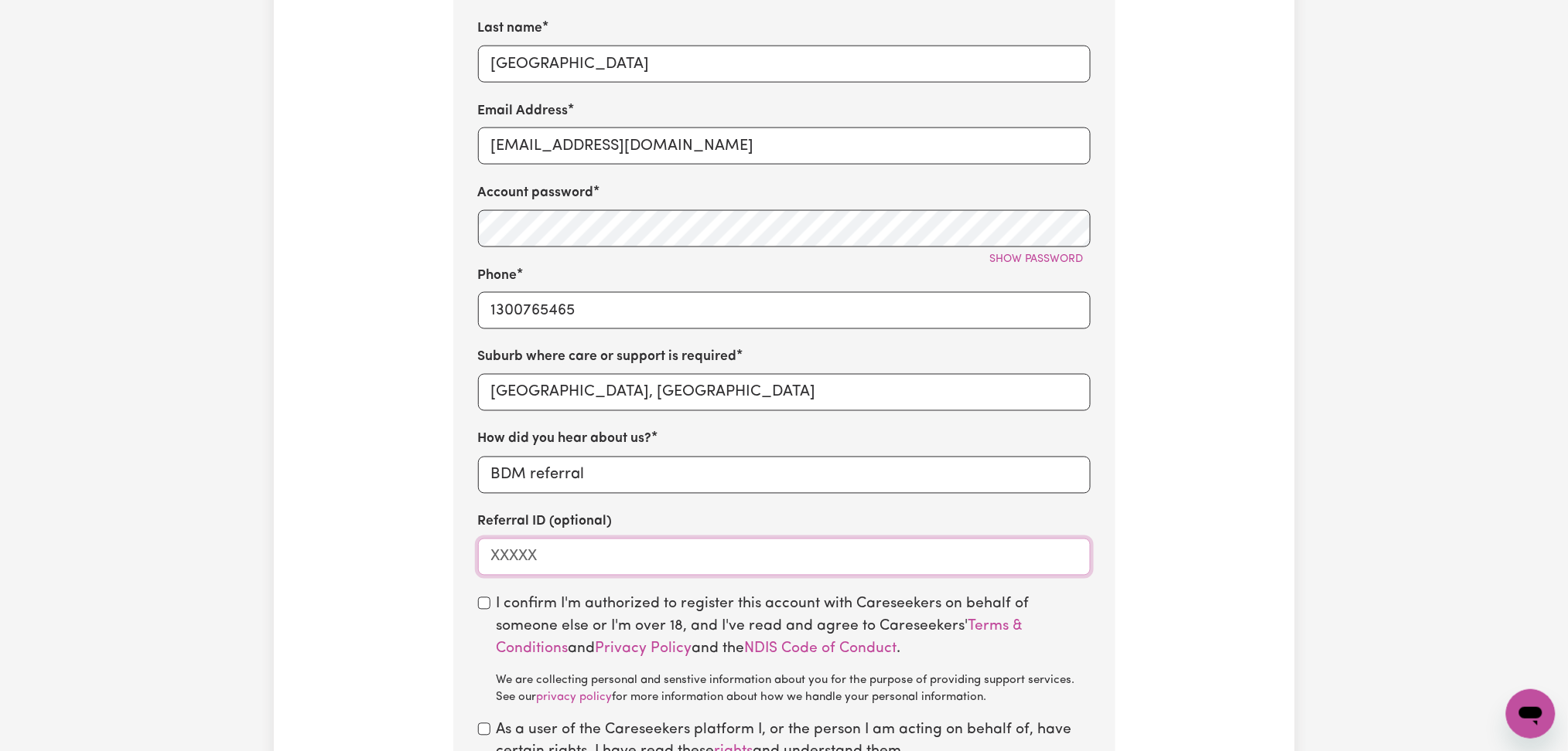
click at [574, 576] on input "Referral ID (optional)" at bounding box center [784, 557] width 613 height 38
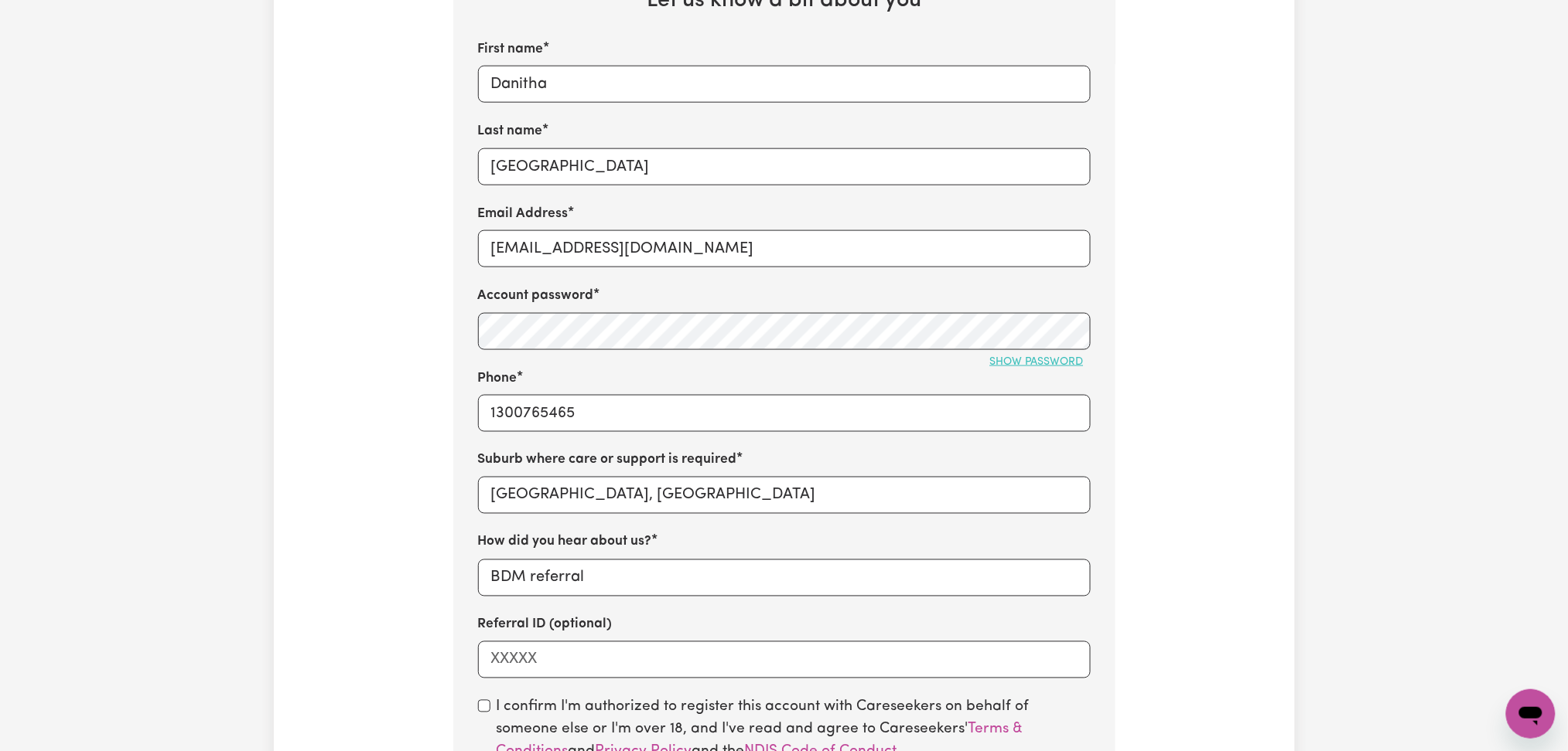
click at [1068, 372] on button "Show password" at bounding box center [1037, 362] width 108 height 24
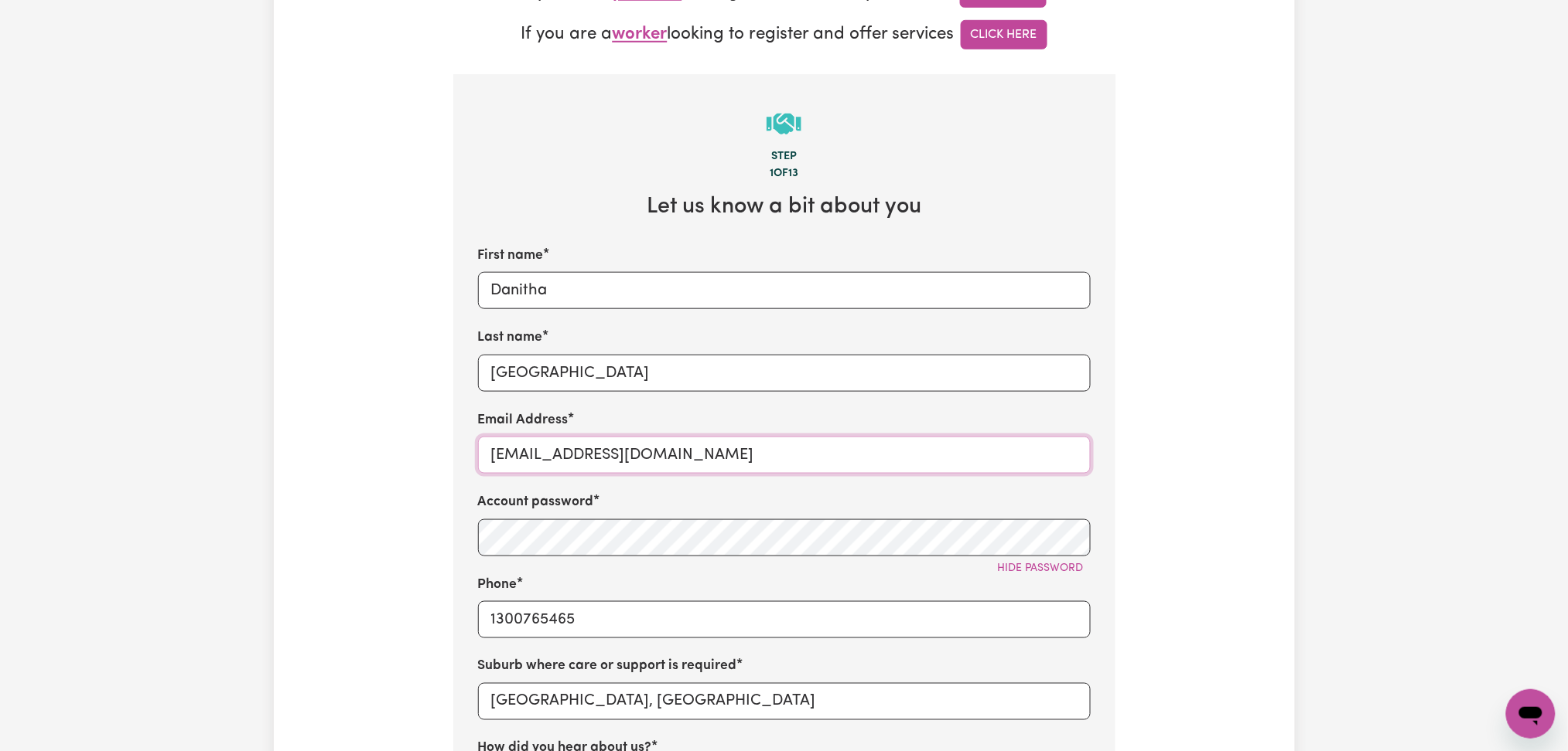
click at [712, 448] on input "DanithaWestPennantHills@careseekers.com.au" at bounding box center [784, 455] width 613 height 38
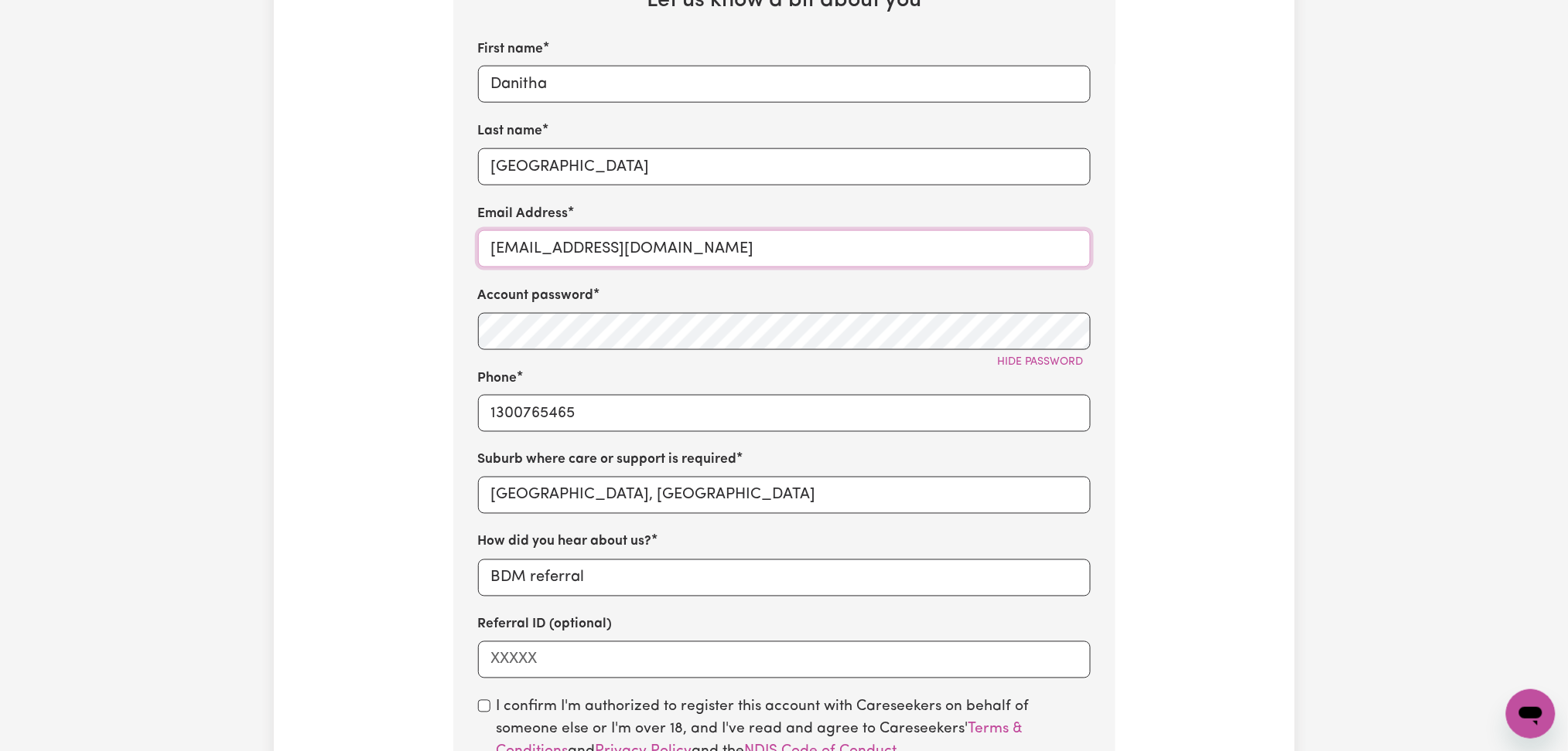
scroll to position [928, 0]
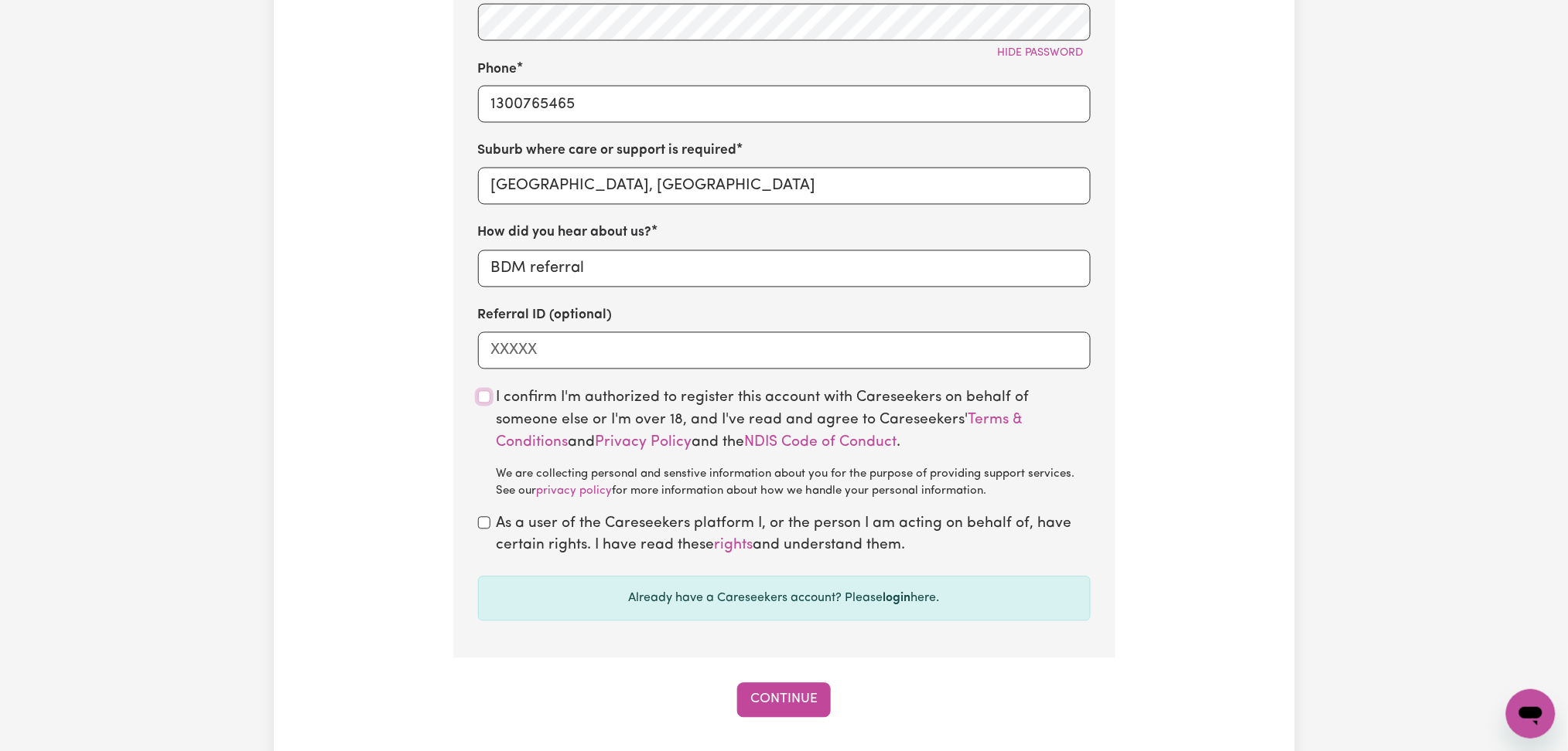
click at [478, 404] on input "checkbox" at bounding box center [484, 397] width 13 height 13
checkbox input "true"
click at [492, 526] on div "As a user of the Careseekers platform I, or the person I am acting on behalf of…" at bounding box center [784, 537] width 613 height 45
click at [486, 529] on input "checkbox" at bounding box center [484, 523] width 13 height 13
checkbox input "true"
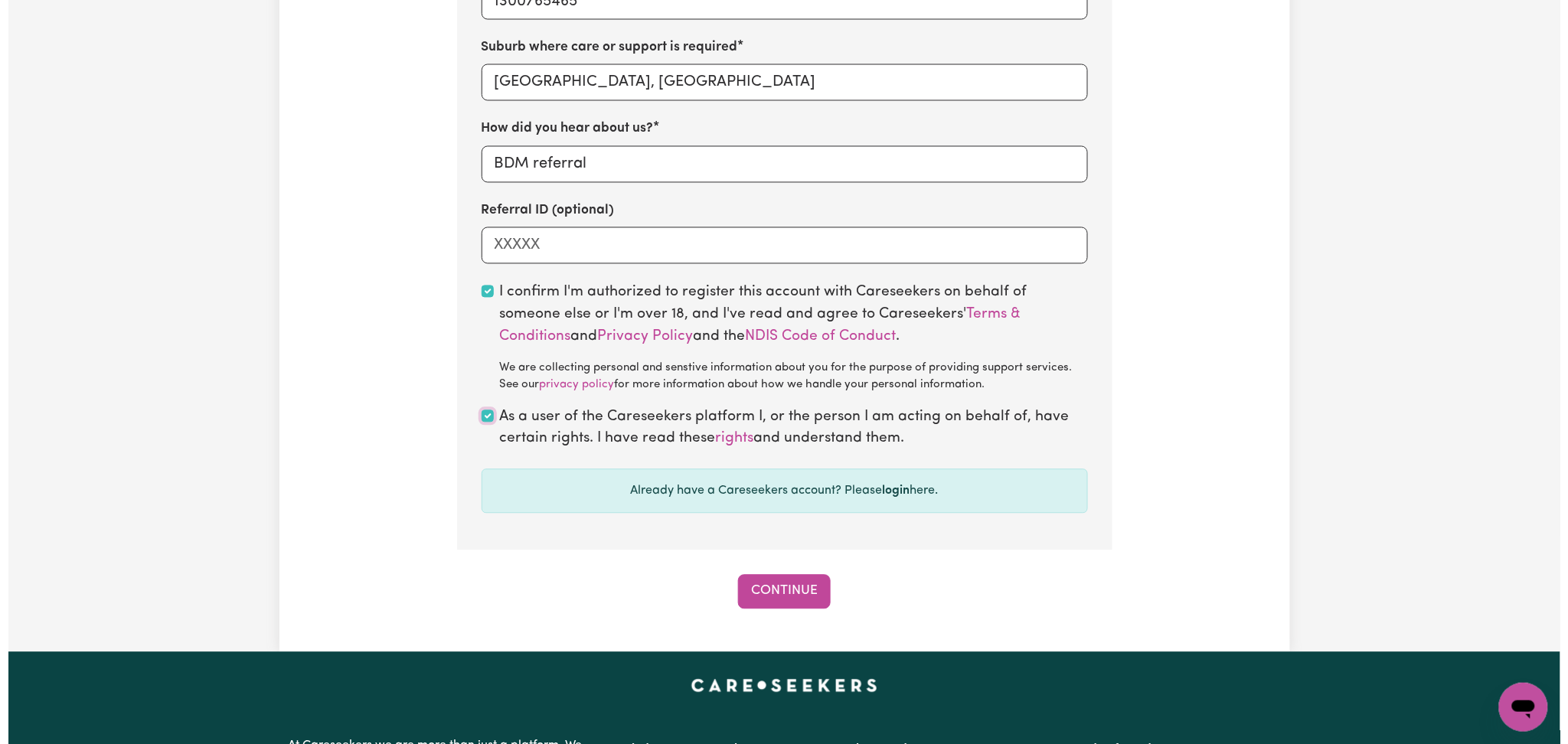
scroll to position [1225, 0]
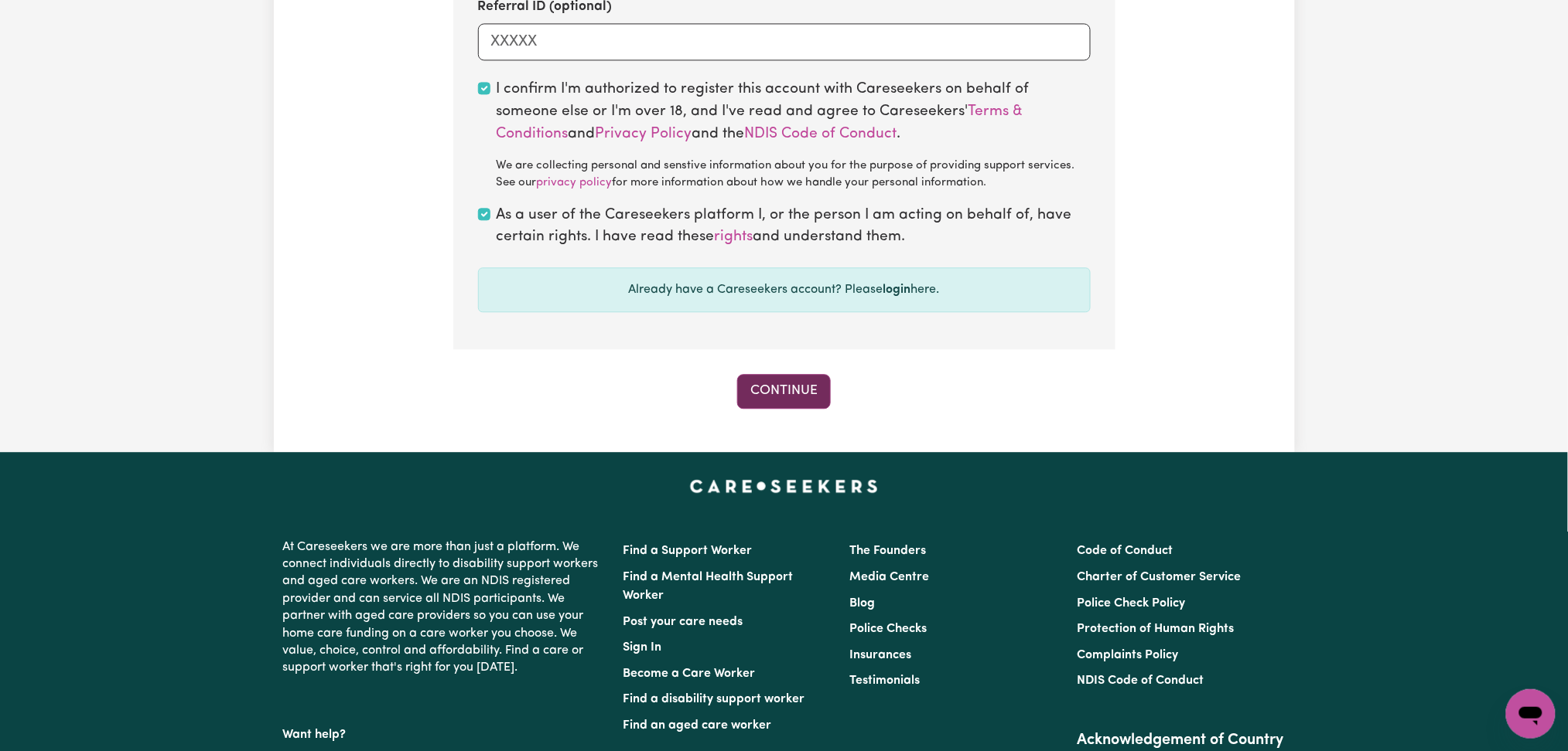
click at [819, 400] on button "Continue" at bounding box center [783, 390] width 93 height 34
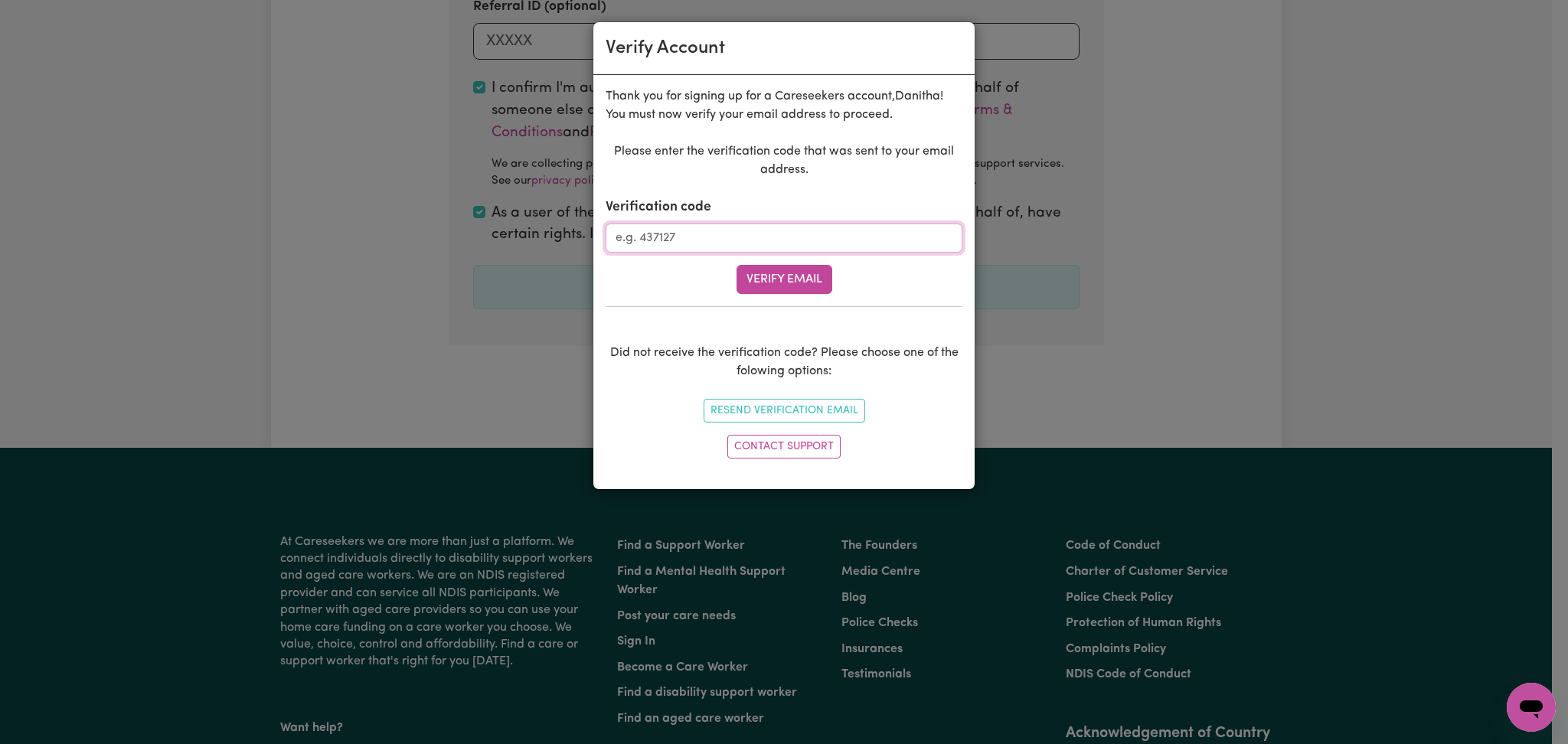
click at [747, 240] on input "Verification code" at bounding box center [784, 238] width 357 height 30
paste input "515192"
type input "515192"
click at [798, 279] on button "Verify Email" at bounding box center [784, 279] width 95 height 30
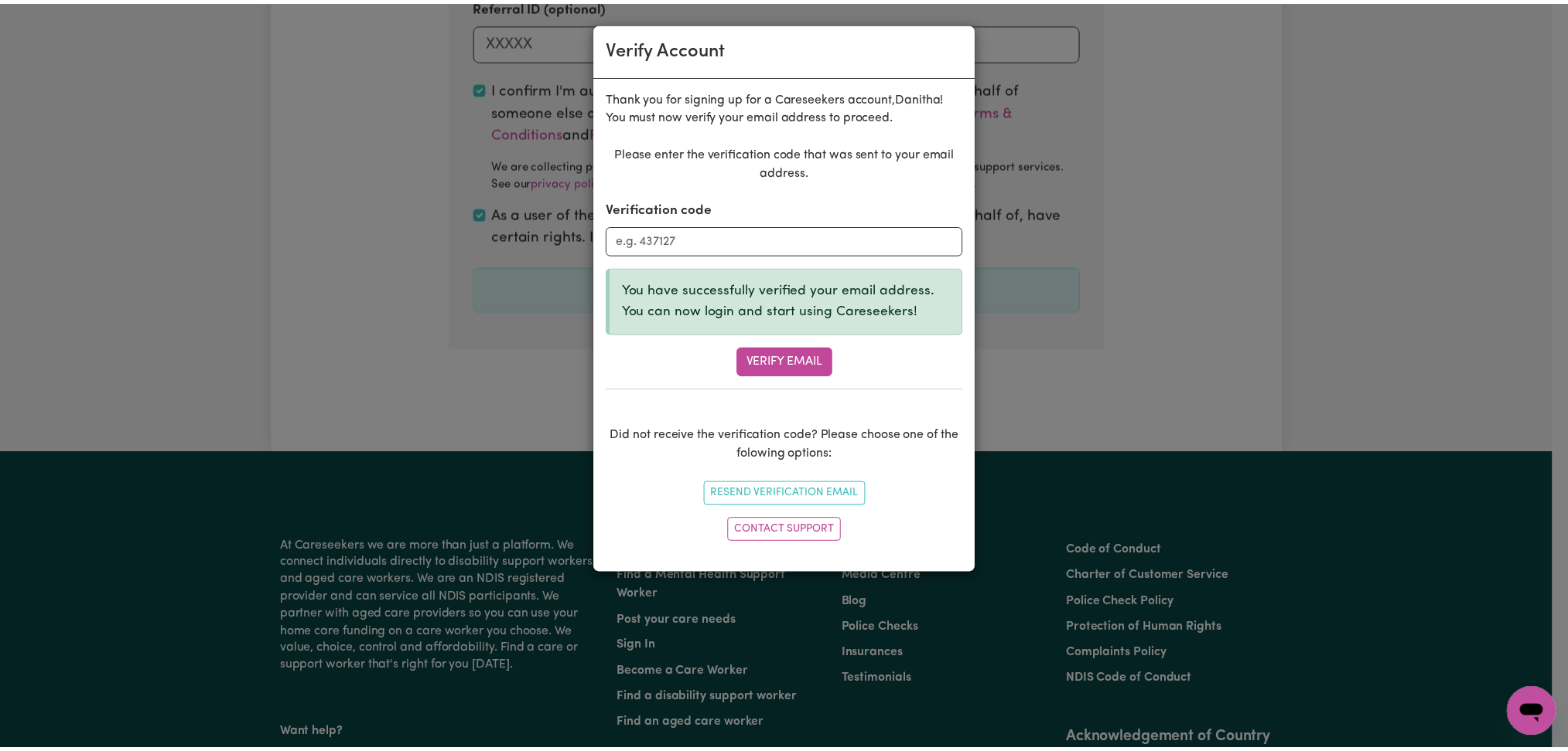
scroll to position [487, 0]
